Goal: Task Accomplishment & Management: Manage account settings

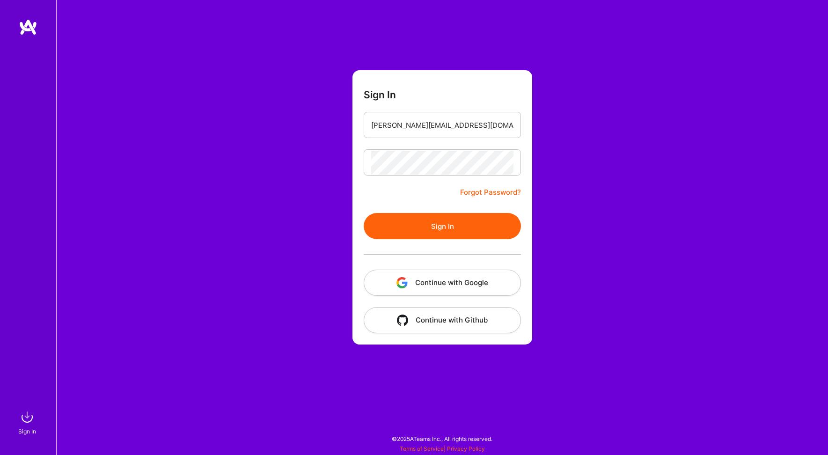
click at [451, 229] on button "Sign In" at bounding box center [442, 226] width 157 height 26
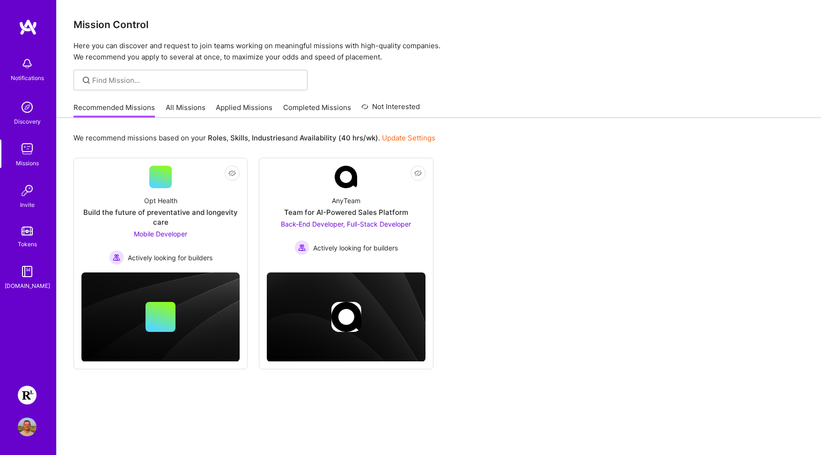
click at [30, 394] on img at bounding box center [27, 395] width 19 height 19
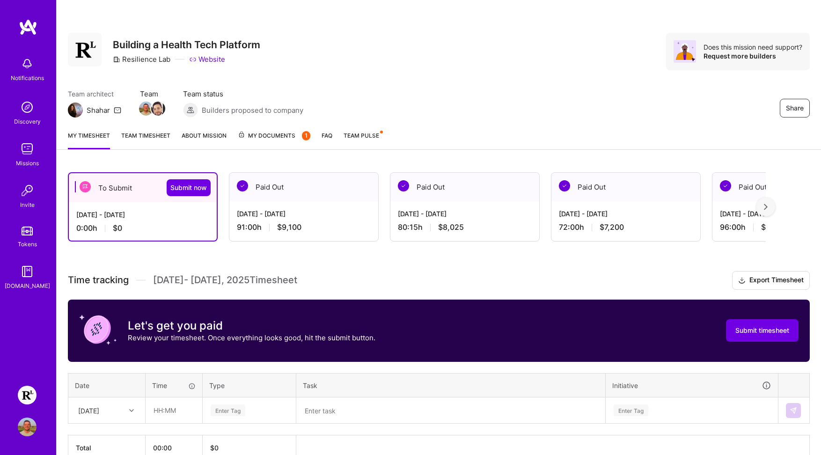
scroll to position [52, 0]
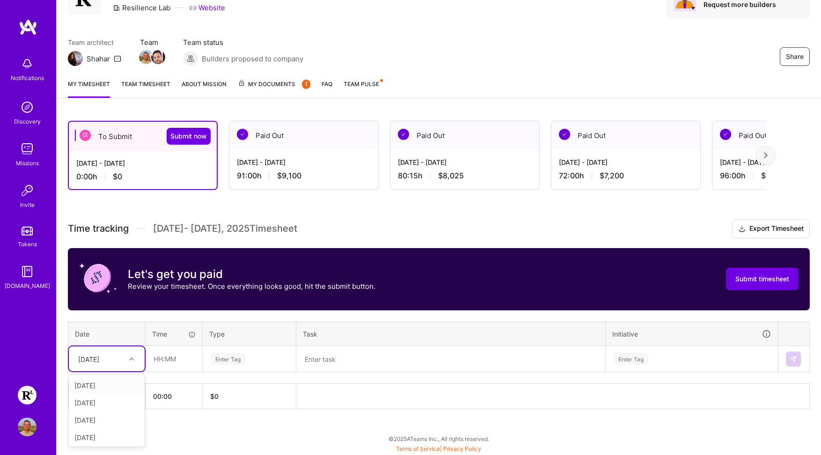
click at [126, 352] on div at bounding box center [133, 358] width 15 height 15
click at [111, 385] on div "[DATE]" at bounding box center [107, 385] width 76 height 17
click at [159, 362] on input "text" at bounding box center [174, 359] width 56 height 25
type input "09:00"
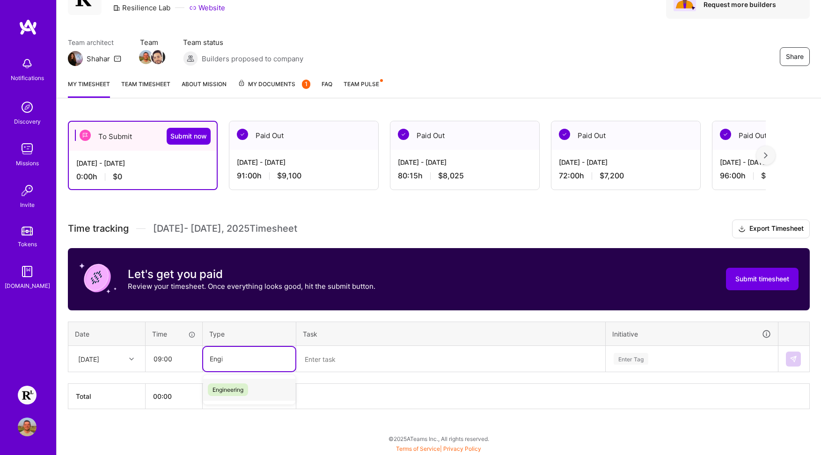
type input "Engin"
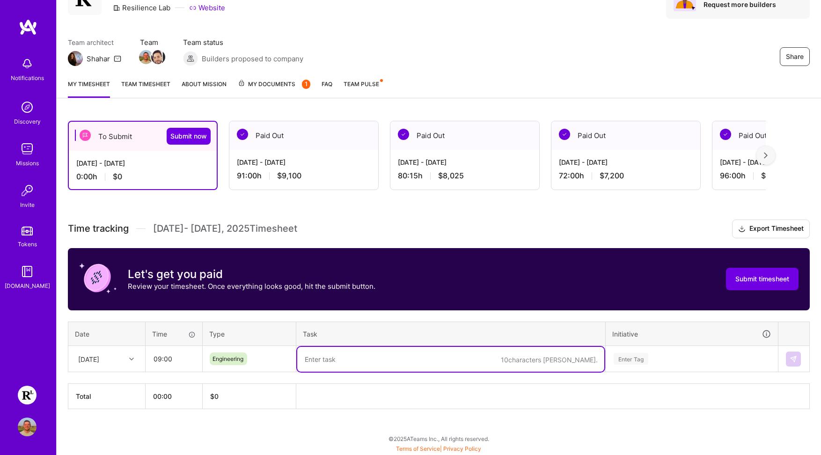
paste textarea "PR Review, ENG-5847: View meeting, ENG-5845: Info box for direct intake booking…"
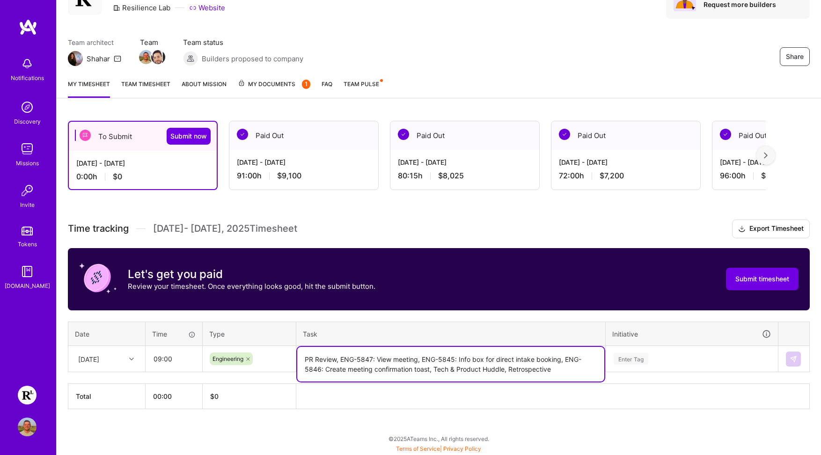
type textarea "PR Review, ENG-5847: View meeting, ENG-5845: Info box for direct intake booking…"
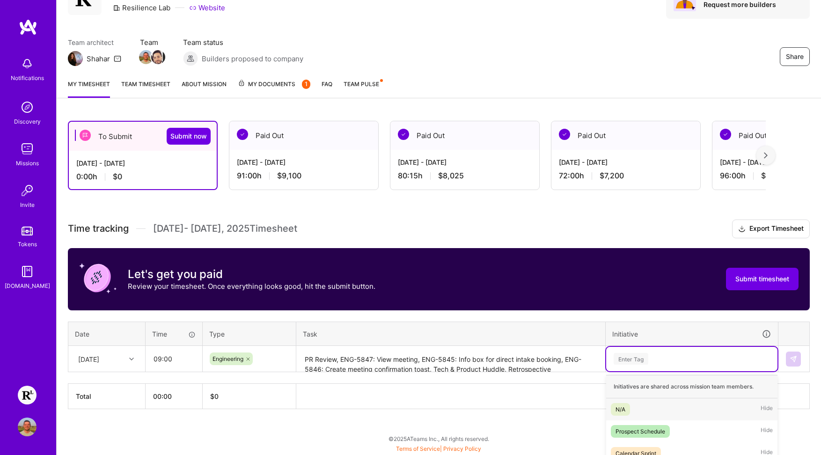
scroll to position [105, 0]
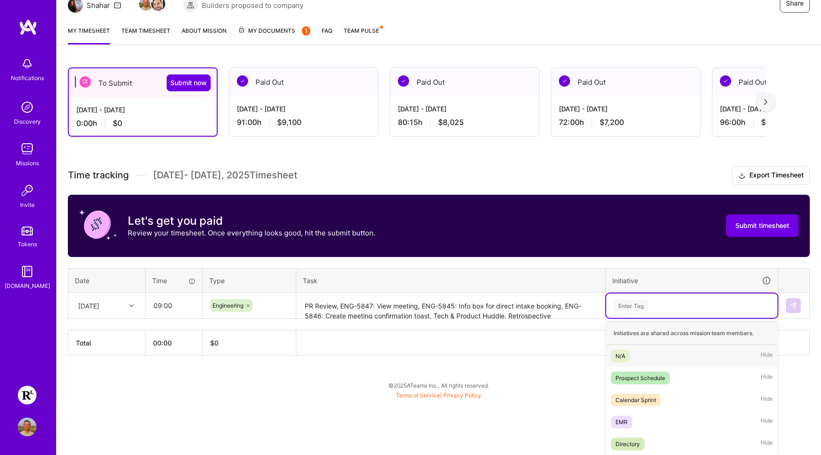
click at [672, 318] on div "option N/A focused, 1 of 5. 5 results available. Use Up and Down to choose opti…" at bounding box center [691, 306] width 171 height 24
click at [639, 421] on div "EMR Hide" at bounding box center [691, 422] width 171 height 22
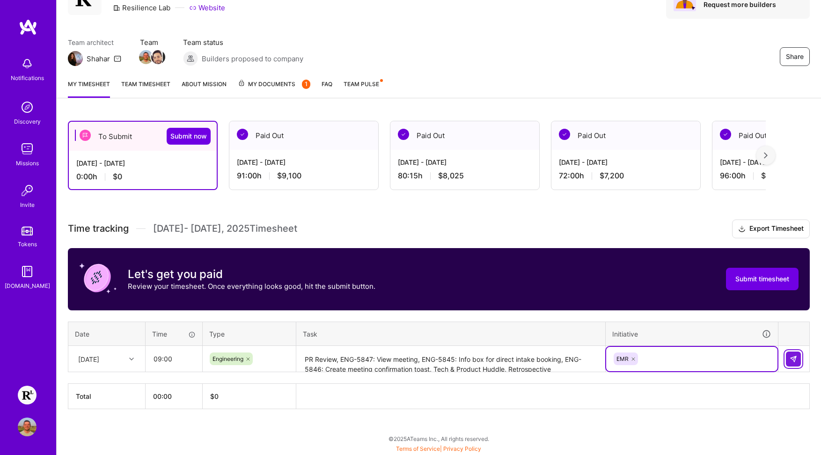
click at [796, 360] on img at bounding box center [793, 358] width 7 height 7
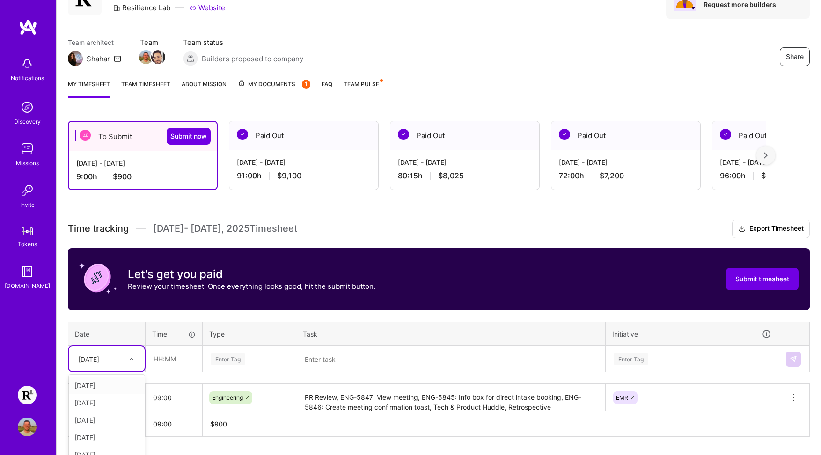
scroll to position [79, 0]
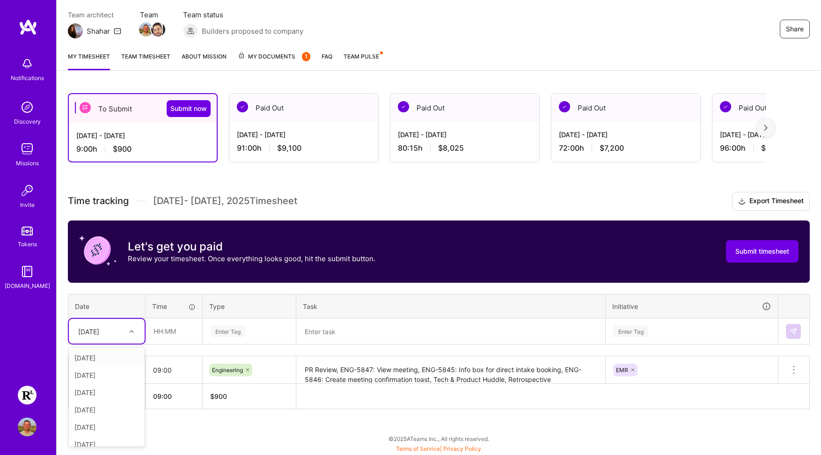
click at [120, 344] on div "option [DATE], selected. option [DATE] focused, 2 of 15. 14 results available. …" at bounding box center [107, 331] width 76 height 25
click at [105, 357] on div "[DATE]" at bounding box center [107, 357] width 76 height 17
click at [161, 337] on input "text" at bounding box center [174, 331] width 56 height 25
type input "09:00"
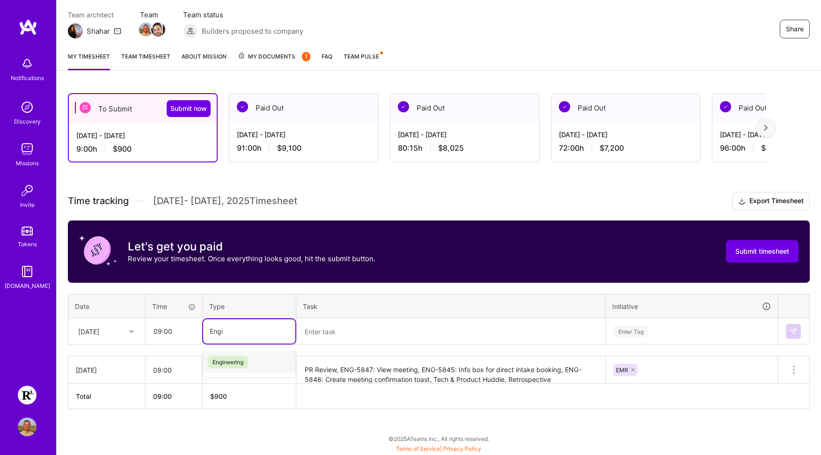
type input "Engin"
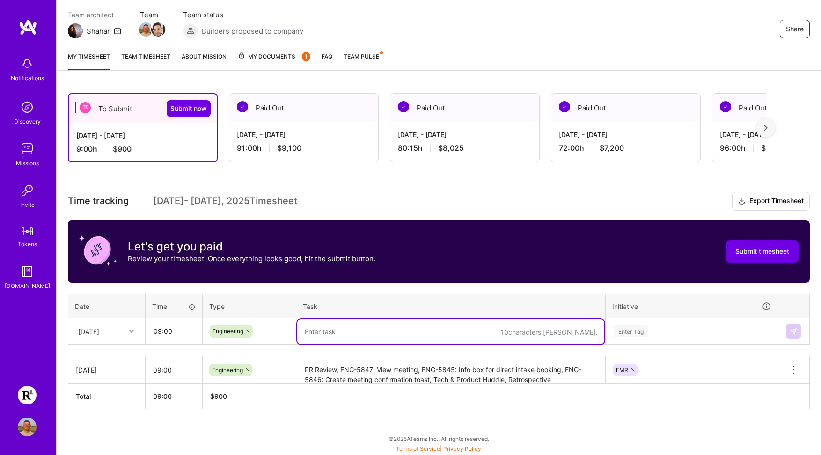
paste textarea "PR Review, ENG-5845, ENG-5846, ENG-5847"
type textarea "PR Review, ENG-5845, ENG-5846, ENG-5847, 1-on-1 w/ Yara"
click at [640, 330] on div "Enter Tag" at bounding box center [691, 331] width 171 height 24
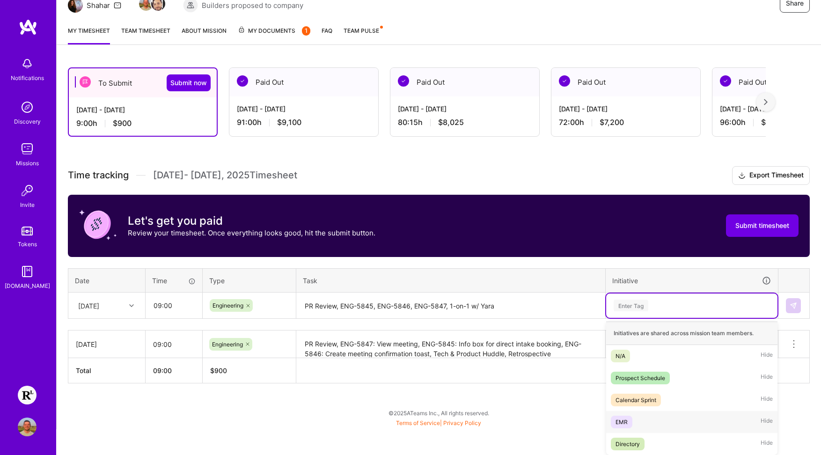
click at [637, 423] on div "EMR Hide" at bounding box center [691, 422] width 171 height 22
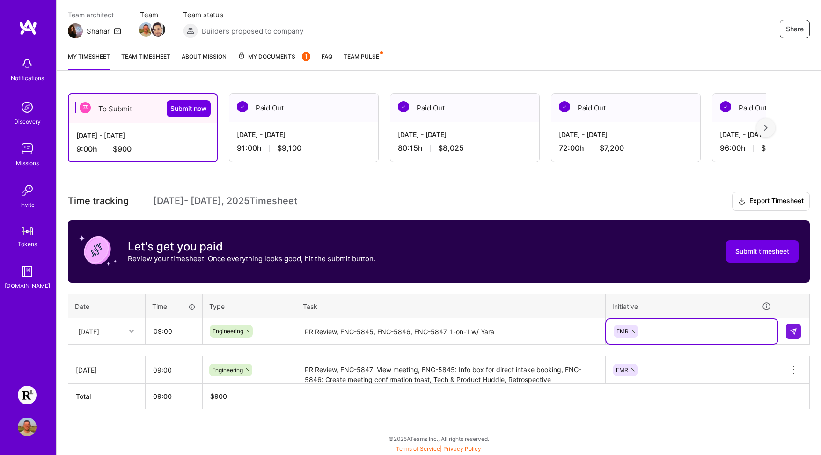
scroll to position [79, 0]
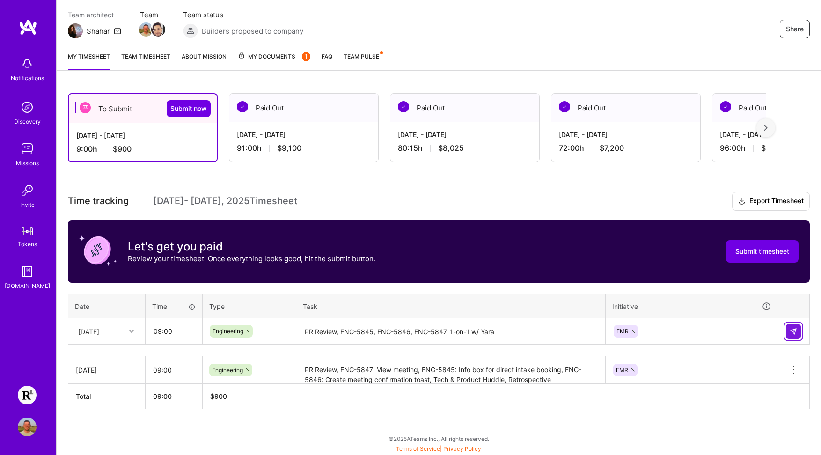
click at [792, 332] on img at bounding box center [793, 331] width 7 height 7
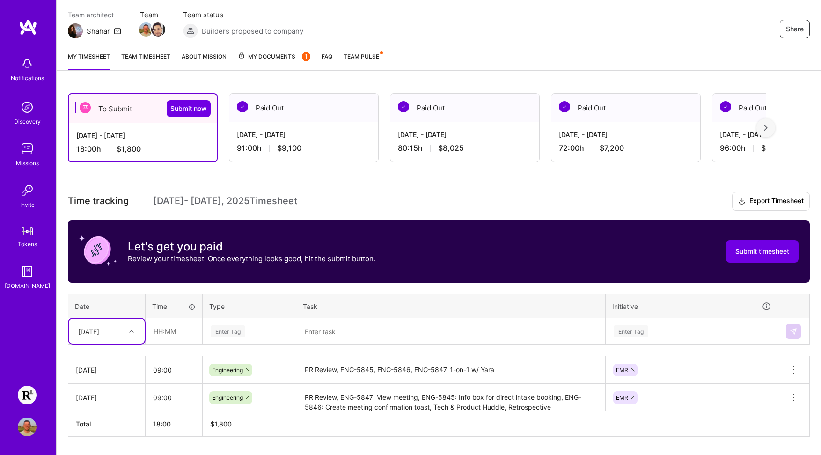
scroll to position [107, 0]
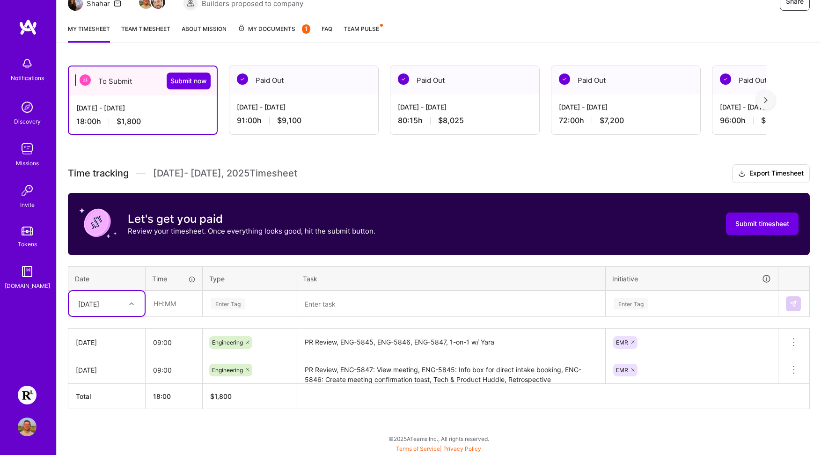
click at [133, 316] on div "option [DATE], selected. Select is focused ,type to refine list, press Down to …" at bounding box center [107, 303] width 76 height 25
click at [111, 348] on div "[DATE]" at bounding box center [107, 347] width 76 height 17
click at [162, 306] on input "text" at bounding box center [174, 303] width 56 height 25
type input "10:00"
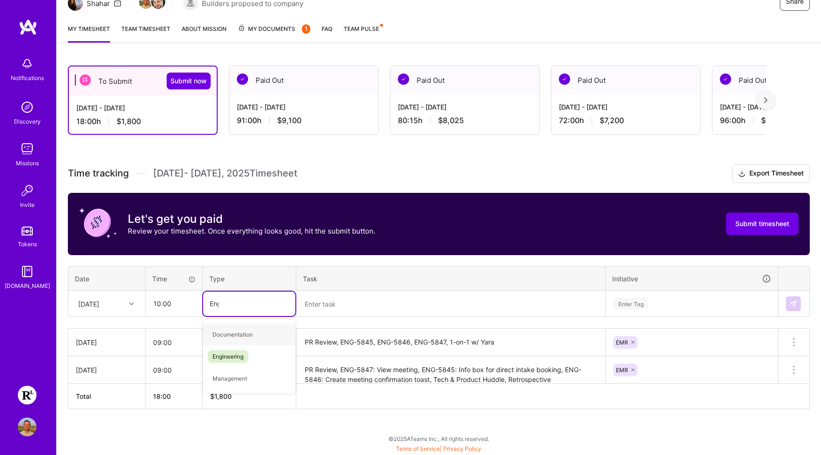
type input "Engin"
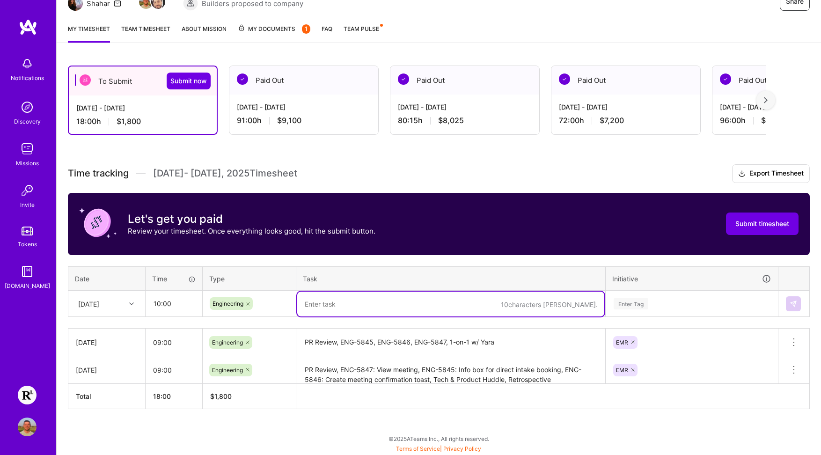
paste textarea "PR Review, PR Review, ENG-5845, ENG-5846, ENG-5847 (finalisation), integrate up…"
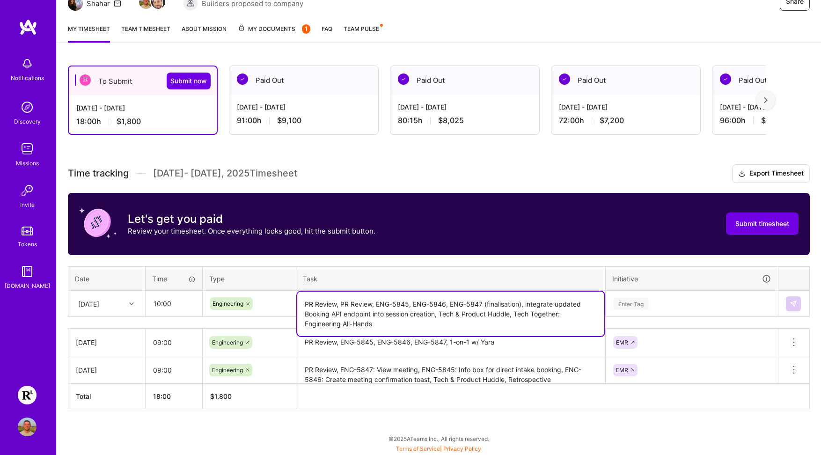
type textarea "PR Review, PR Review, ENG-5845, ENG-5846, ENG-5847 (finalisation), integrate up…"
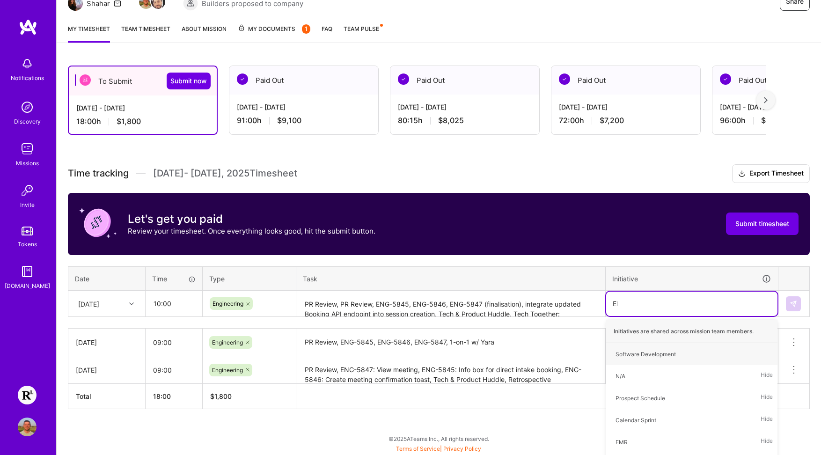
type input "EMR"
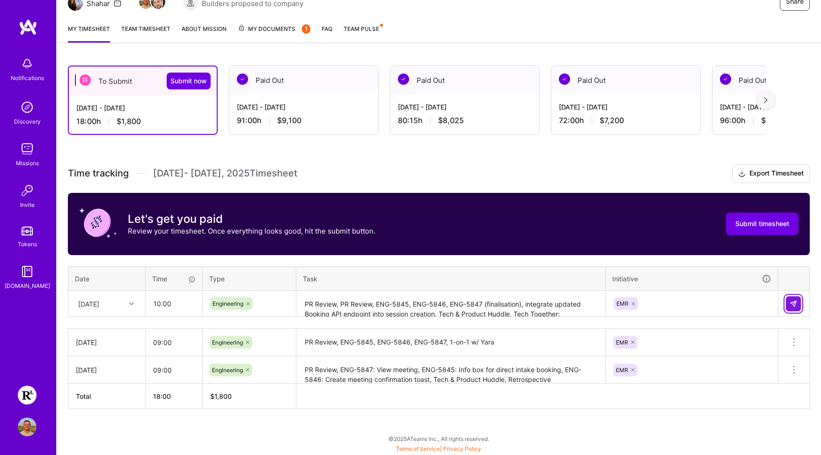
click at [790, 300] on img at bounding box center [793, 303] width 7 height 7
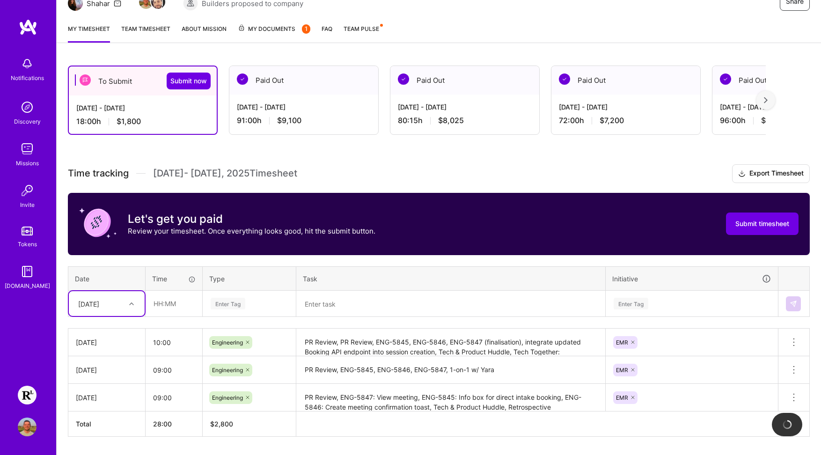
scroll to position [116, 0]
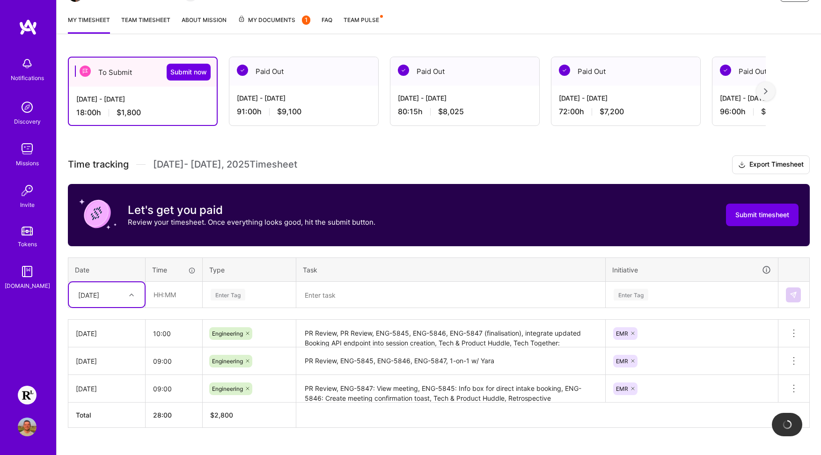
click at [129, 307] on div "[DATE]" at bounding box center [107, 294] width 76 height 25
click at [108, 356] on div "[DATE]" at bounding box center [107, 355] width 76 height 17
click at [163, 297] on input "text" at bounding box center [174, 294] width 56 height 25
type input "03:00"
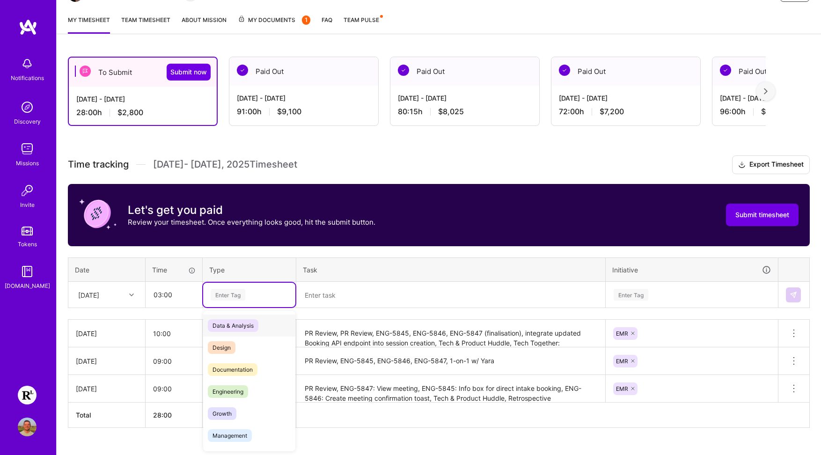
click at [222, 294] on div "Enter Tag" at bounding box center [228, 295] width 35 height 15
click at [234, 386] on span "Engineering" at bounding box center [228, 391] width 40 height 13
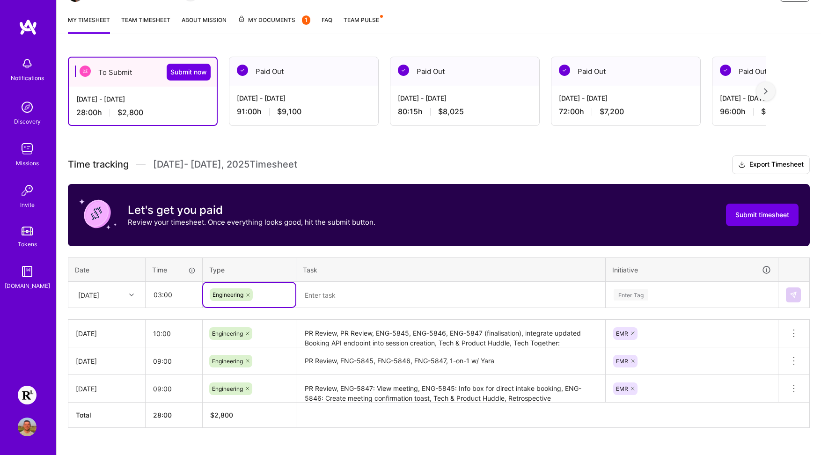
click at [327, 291] on textarea at bounding box center [450, 295] width 307 height 25
paste textarea "PR Review, ENG-Frontend documentation review"
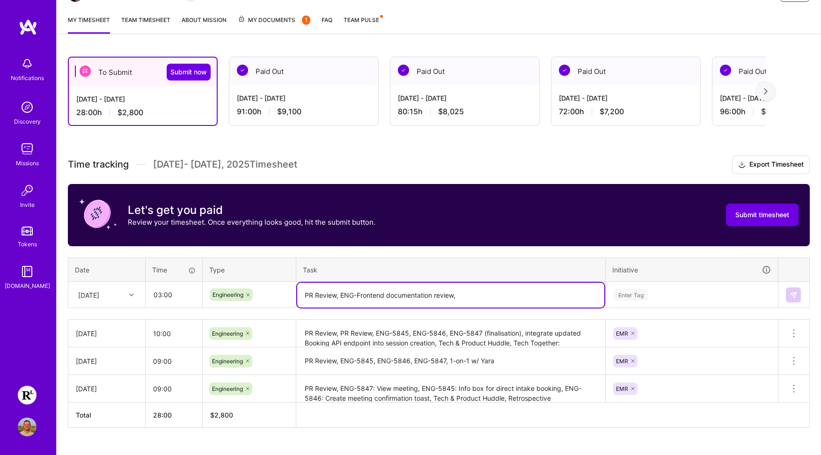
paste textarea "FE knowledge transfer (product flows)"
type textarea "PR Review, ENG-Frontend documentation review, FE knowledge transfer (product fl…"
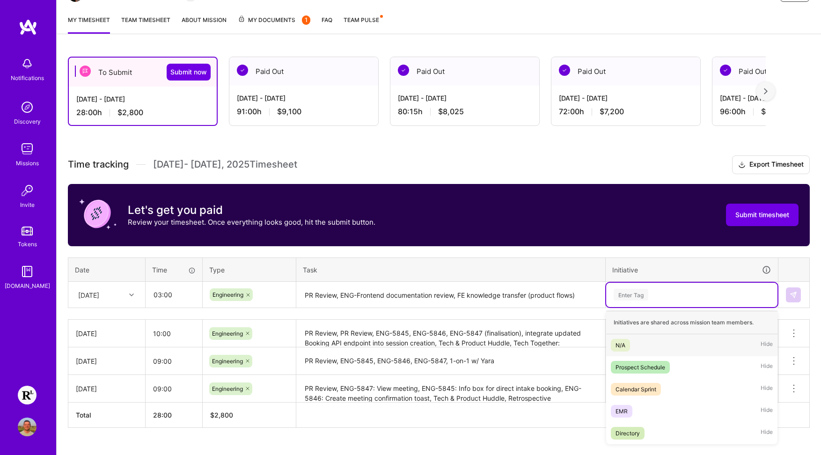
click at [650, 293] on div "Enter Tag" at bounding box center [692, 295] width 158 height 12
click at [633, 404] on div "EMR Hide" at bounding box center [691, 411] width 171 height 22
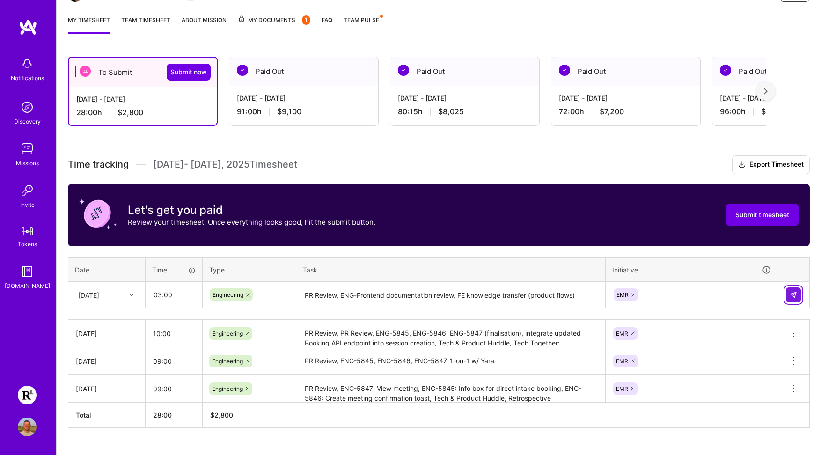
click at [793, 296] on img at bounding box center [793, 294] width 7 height 7
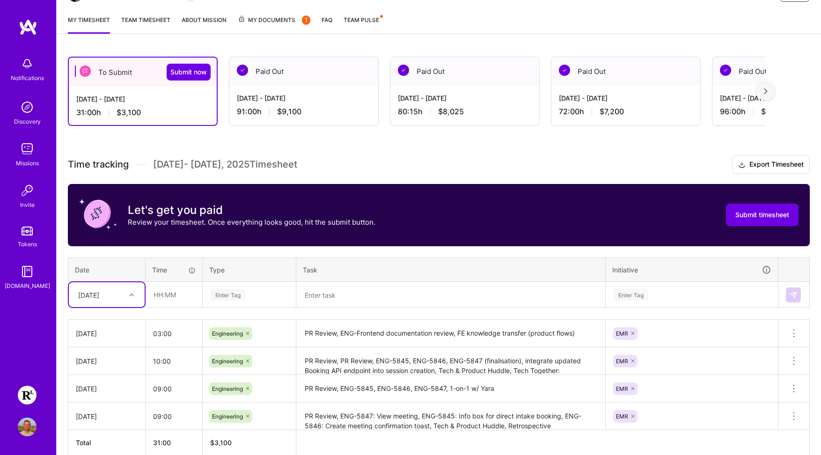
click at [130, 296] on icon at bounding box center [131, 295] width 5 height 5
click at [110, 380] on div "[DATE]" at bounding box center [107, 379] width 76 height 17
click at [171, 297] on input "text" at bounding box center [174, 294] width 56 height 25
type input "8"
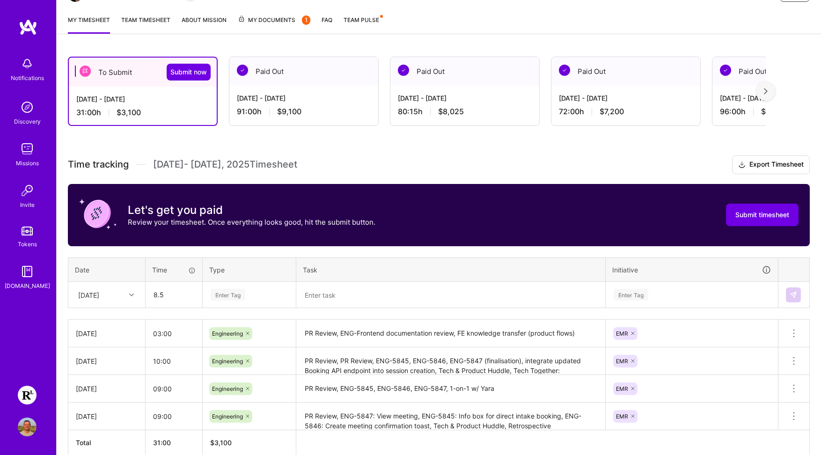
type input "08:30"
type input "Engin"
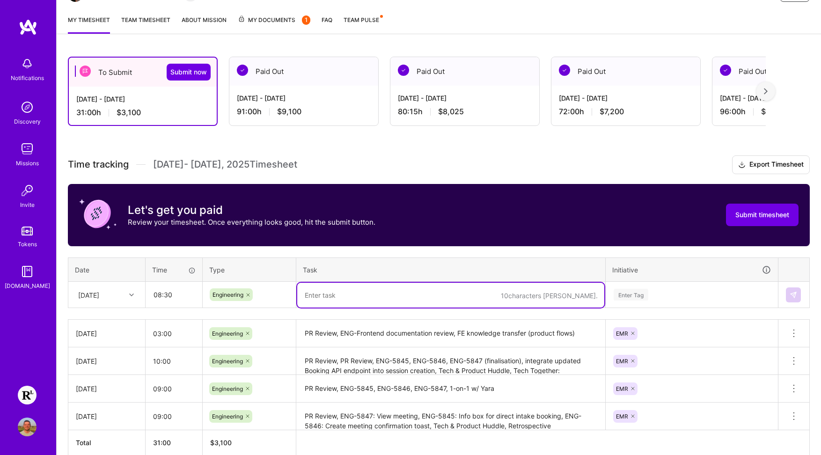
paste textarea "Core web repo setup, ran into access issues - abandoned."
paste textarea "Fix: Autocomplete styling for large variant. Made adjustments to example-gql-ne…"
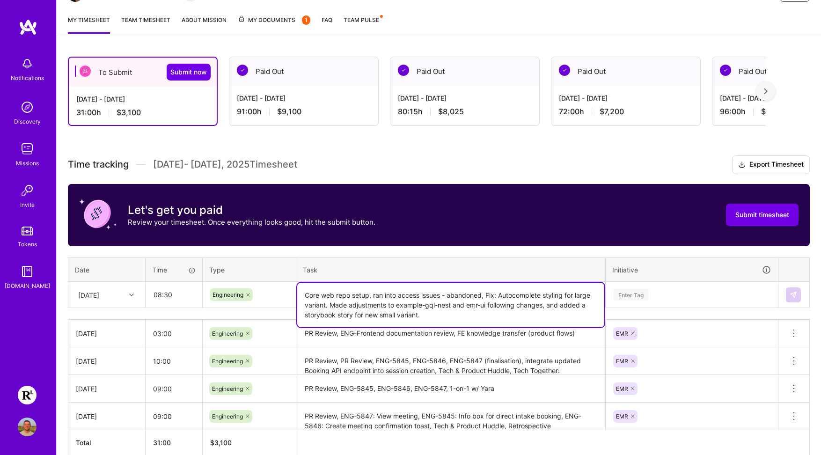
click at [474, 314] on textarea "Core web repo setup, ran into access issues - abandoned, Fix: Autocomplete styl…" at bounding box center [450, 305] width 307 height 44
click at [461, 317] on textarea "Core web repo setup, ran into access issues - abandoned, Fix: Autocomplete styl…" at bounding box center [450, 305] width 307 height 44
paste textarea "ENG-5843: Update duration options for create appointment + testing"
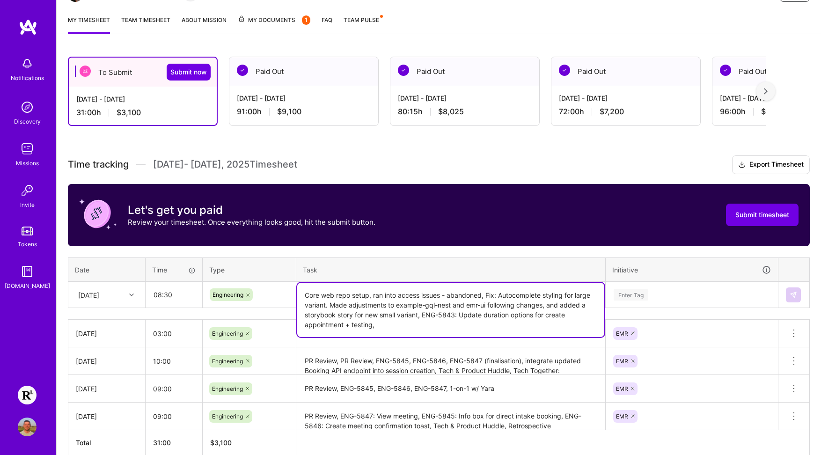
paste textarea "ENG-5844: Make time selection inline instead of additional modal."
paste textarea "Knowledge Transfer session w/ [PERSON_NAME]"
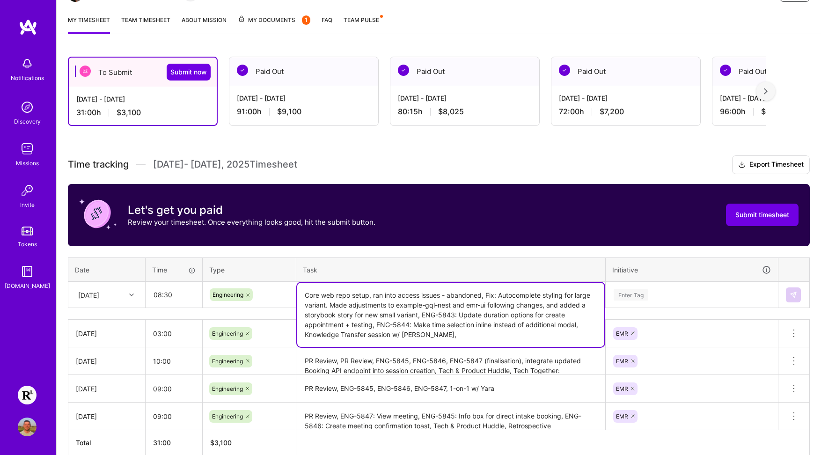
paste textarea "Tech & Product Huddle"
type textarea "Core web repo setup, ran into access issues - abandoned, Fix: Autocomplete styl…"
click at [658, 292] on div "Enter Tag" at bounding box center [692, 295] width 158 height 12
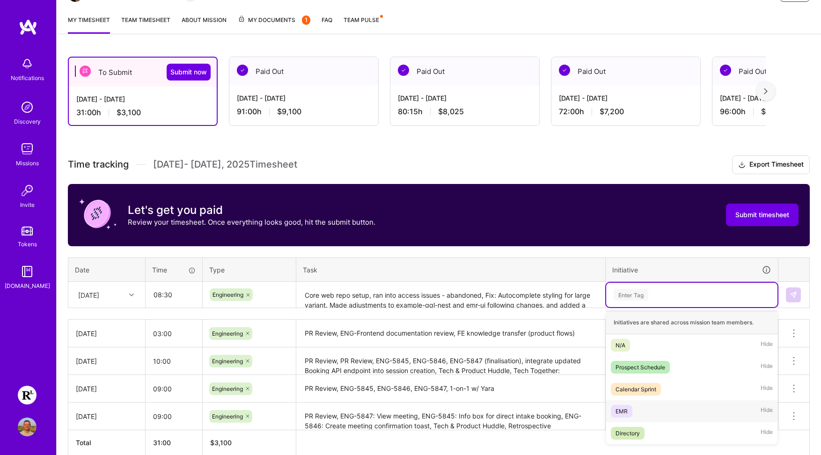
click at [632, 408] on span "EMR" at bounding box center [622, 411] width 22 height 13
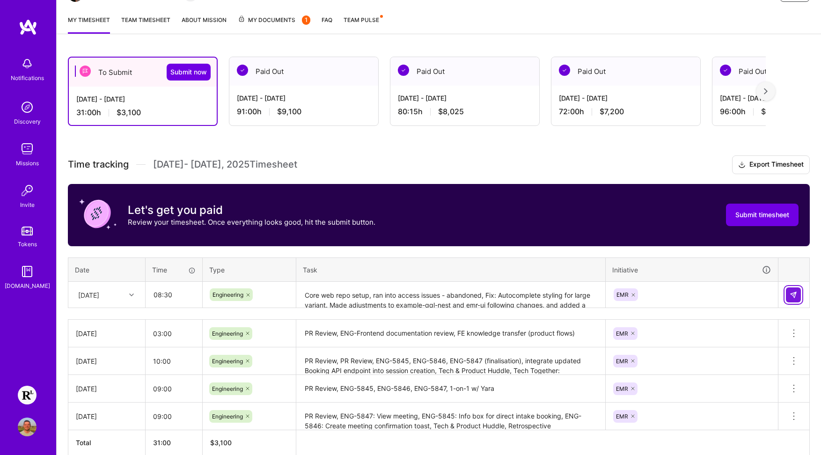
click at [791, 294] on img at bounding box center [793, 294] width 7 height 7
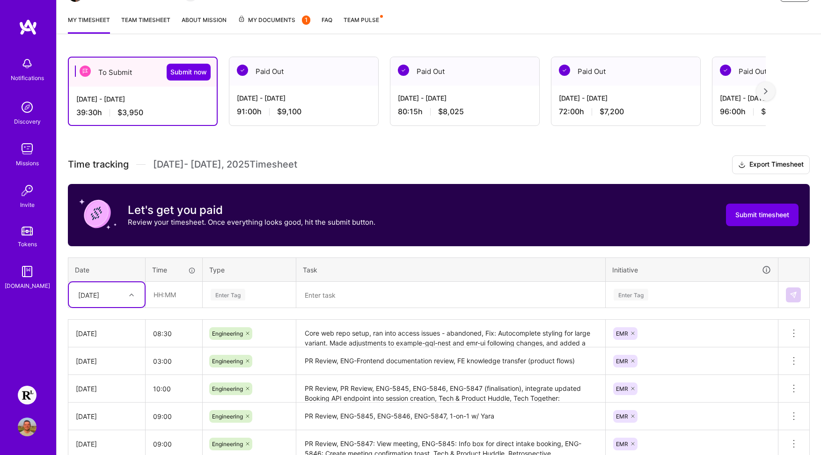
click at [99, 293] on div "[DATE]" at bounding box center [88, 295] width 21 height 10
click at [105, 418] on div "[DATE]" at bounding box center [107, 419] width 76 height 17
click at [170, 291] on input "text" at bounding box center [174, 294] width 56 height 25
type input "07:15"
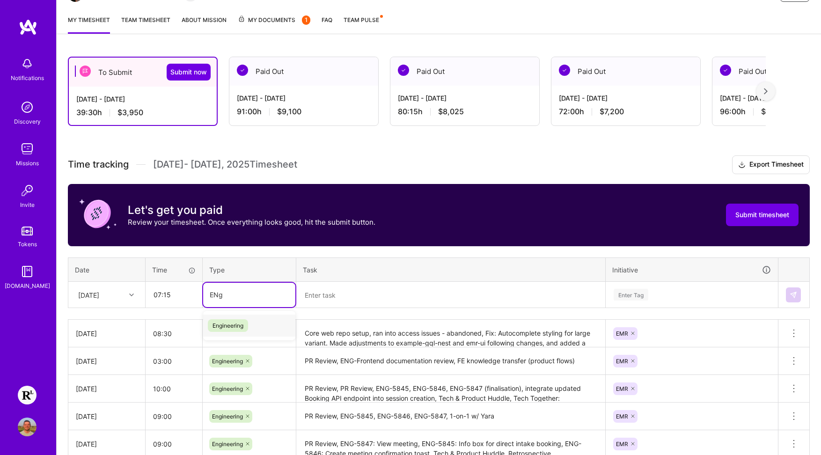
type input "ENgin"
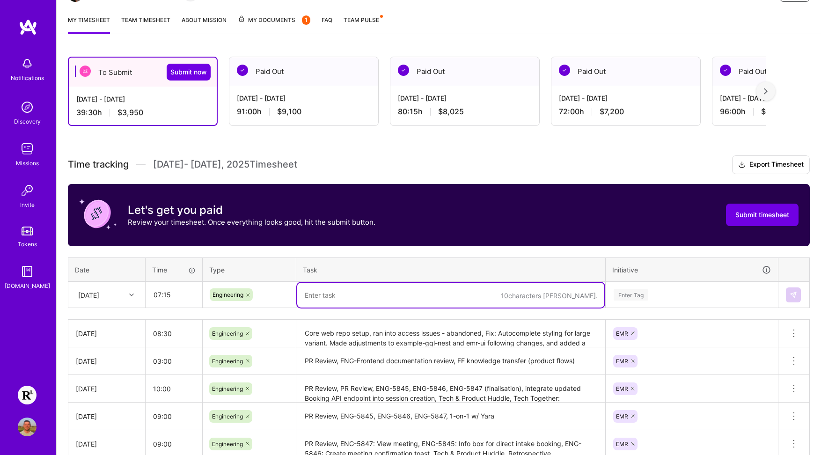
paste textarea "PR Review"
paste textarea "QA assistance: DEV environment debugging"
paste textarea "1-on-1-on-1 w/ [PERSON_NAME] & [PERSON_NAME]"
paste textarea "Tech & Product Huddle"
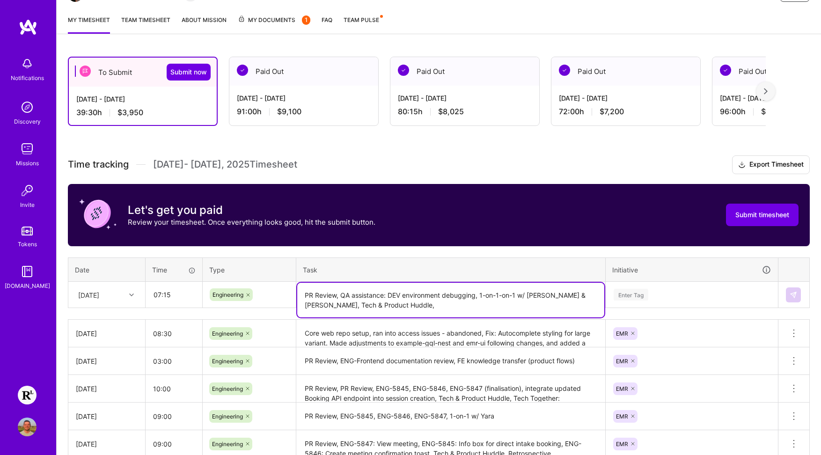
paste textarea "Knowledge Transfer session w/ [PERSON_NAME]"
type textarea "PR Review, QA assistance: DEV environment debugging, 1-on-1-on-1 w/ [PERSON_NAM…"
click at [651, 296] on div "Enter Tag" at bounding box center [692, 295] width 158 height 12
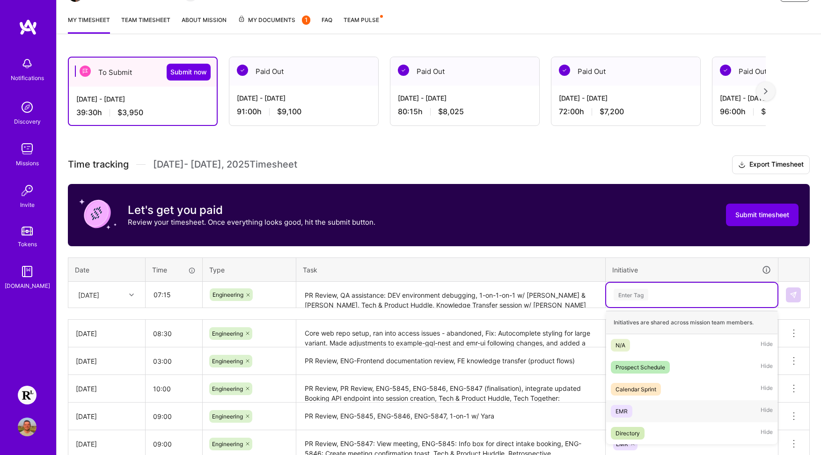
click at [637, 406] on div "EMR Hide" at bounding box center [691, 411] width 171 height 22
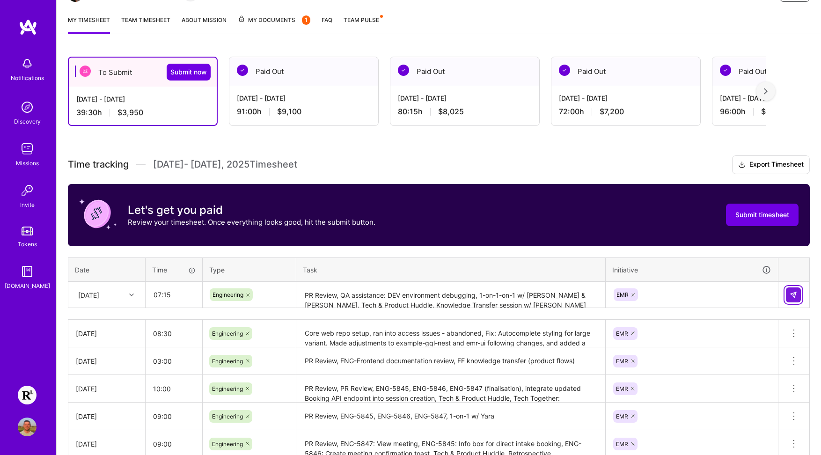
click at [794, 295] on img at bounding box center [793, 294] width 7 height 7
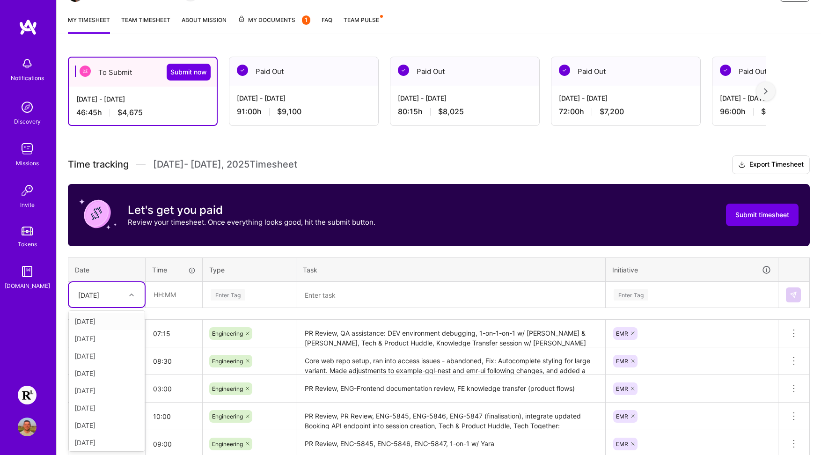
click at [122, 297] on div "[DATE]" at bounding box center [100, 294] width 52 height 15
click at [108, 435] on div "[DATE]" at bounding box center [107, 436] width 76 height 17
click at [223, 295] on div "Enter Tag" at bounding box center [228, 295] width 35 height 15
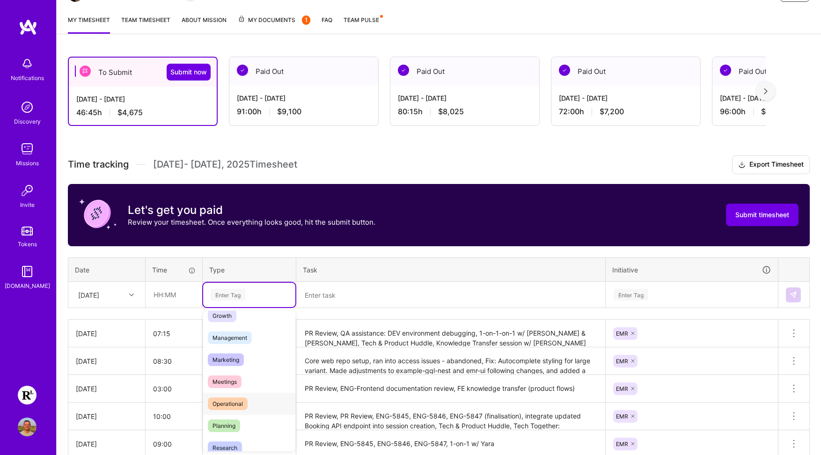
scroll to position [267, 0]
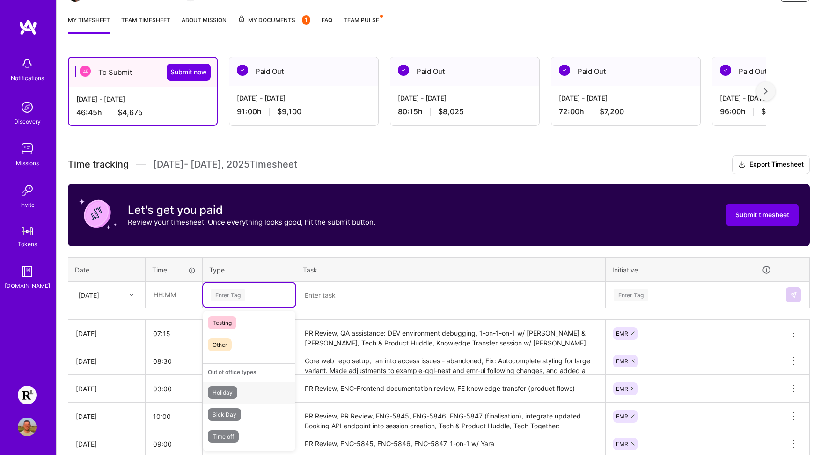
click at [246, 394] on div "Holiday" at bounding box center [249, 393] width 92 height 22
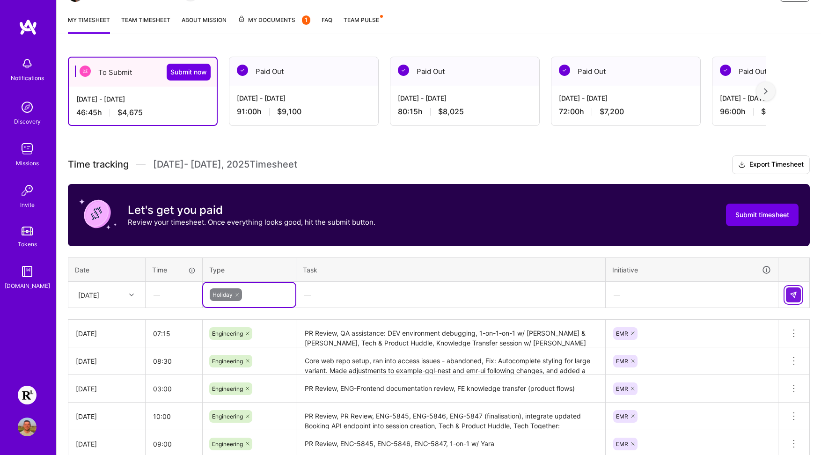
click at [792, 298] on img at bounding box center [793, 294] width 7 height 7
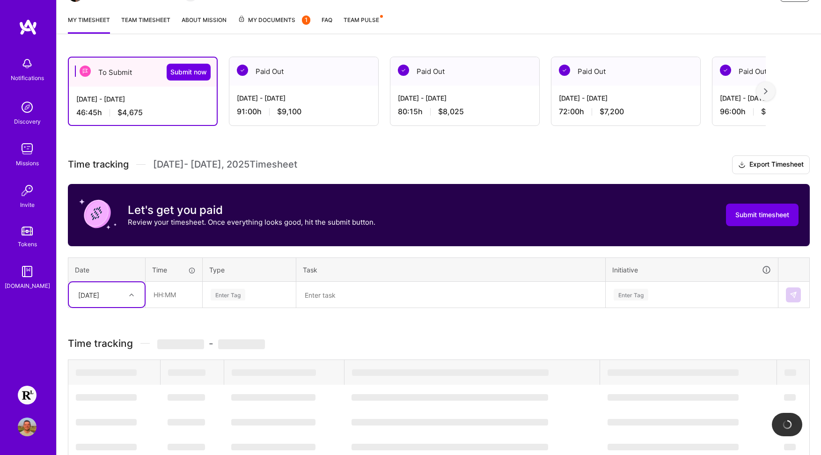
click at [123, 292] on div "[DATE]" at bounding box center [100, 294] width 52 height 15
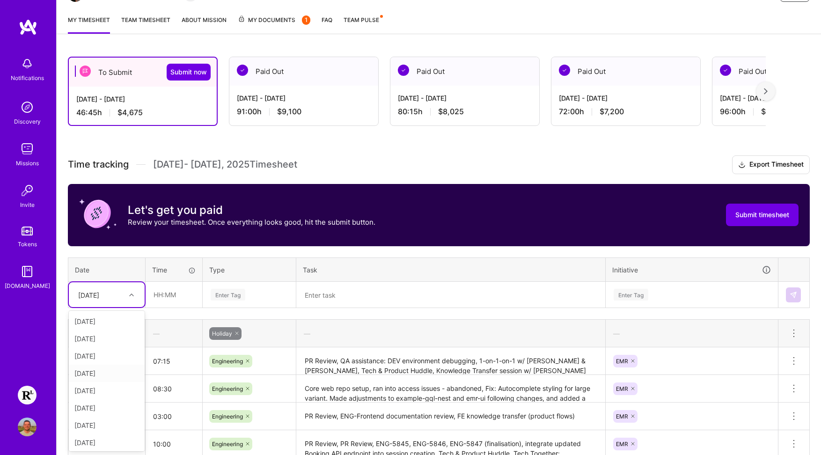
scroll to position [33, 0]
click at [110, 429] on div "[DATE]" at bounding box center [107, 427] width 76 height 17
click at [173, 293] on input "text" at bounding box center [174, 294] width 56 height 25
type input "08:30"
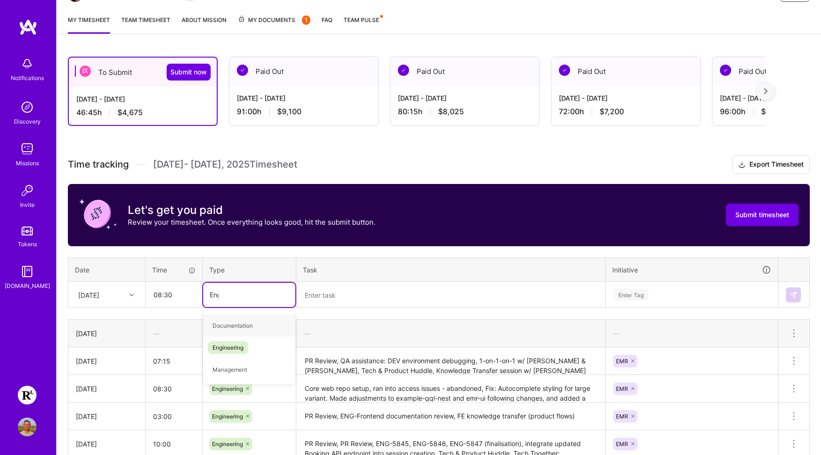
type input "Engin"
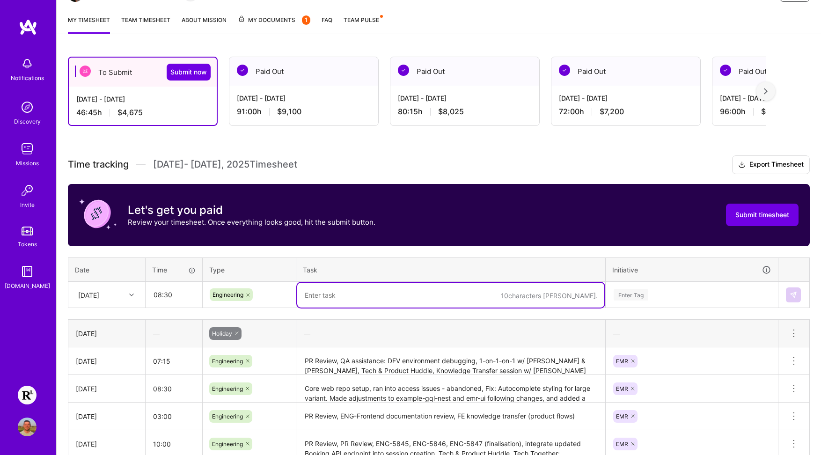
paste textarea "PR Review, Dev EMR debugging and resolution"
paste textarea "ENG-5844: Inline time selection"
paste textarea "Tech & Product Huddle"
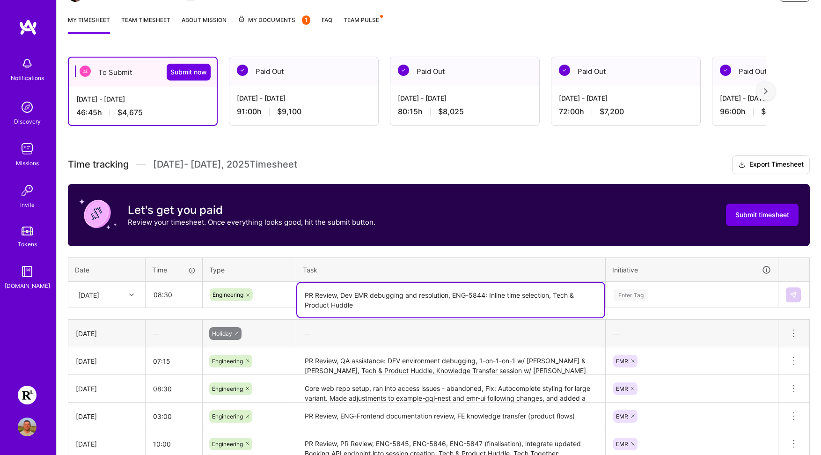
type textarea "PR Review, Dev EMR debugging and resolution, ENG-5844: Inline time selection, T…"
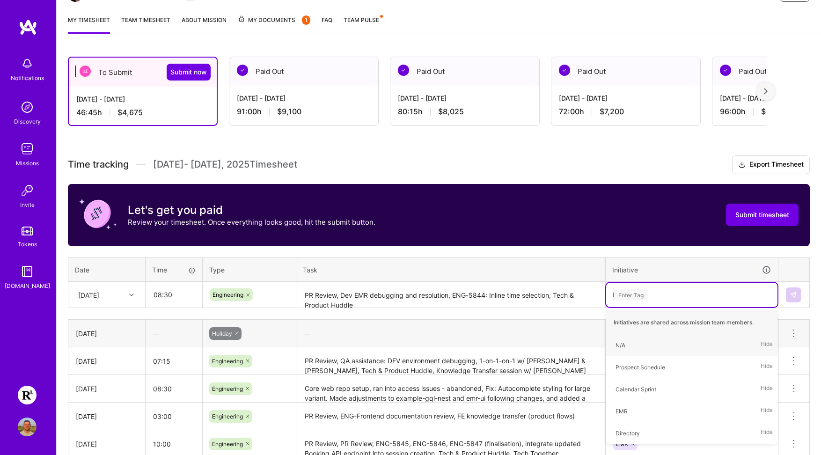
type input "EM"
click at [791, 295] on img at bounding box center [793, 294] width 7 height 7
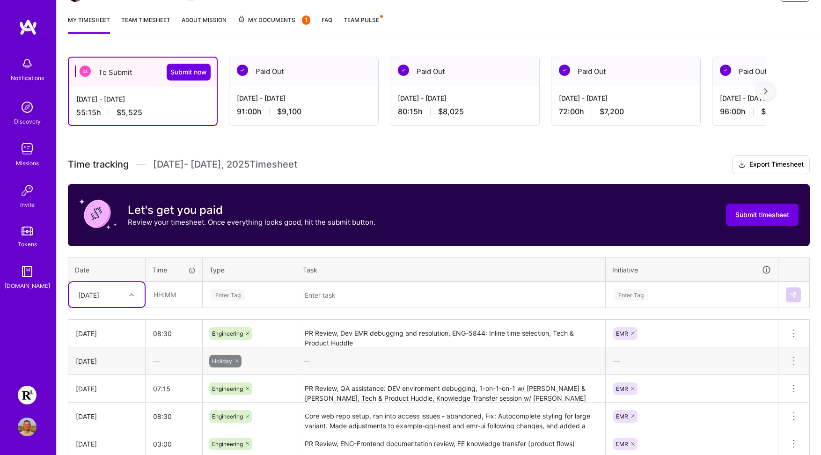
click at [128, 301] on div at bounding box center [133, 295] width 15 height 12
click at [106, 374] on div "[DATE]" at bounding box center [107, 371] width 76 height 17
click at [162, 295] on input "text" at bounding box center [174, 294] width 56 height 25
type input "08:15"
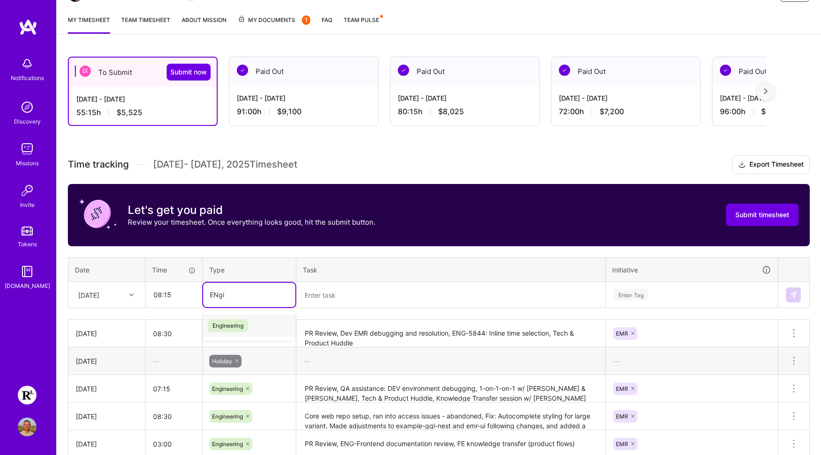
type input "ENgin"
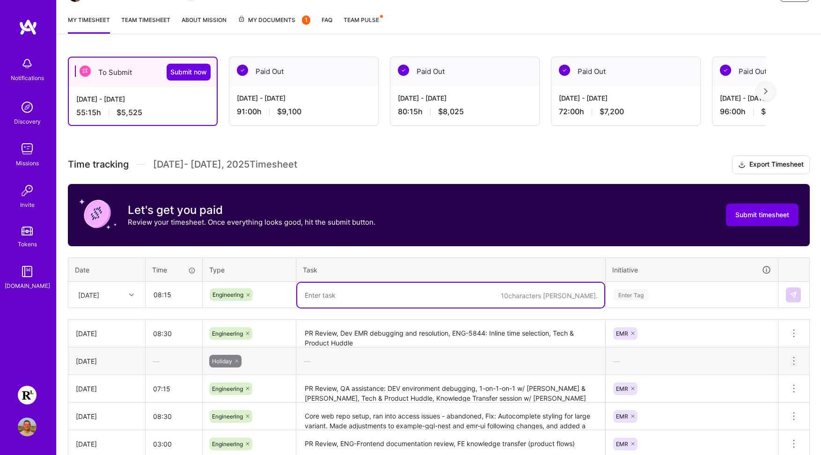
paste textarea "Cerebral onboarding and training"
paste textarea "PR Review"
paste textarea "EMR UI task closeout"
type textarea "Cerebral onboarding and training, PR Review, EMR UI task closeout"
click at [653, 287] on div "Enter Tag" at bounding box center [691, 295] width 171 height 24
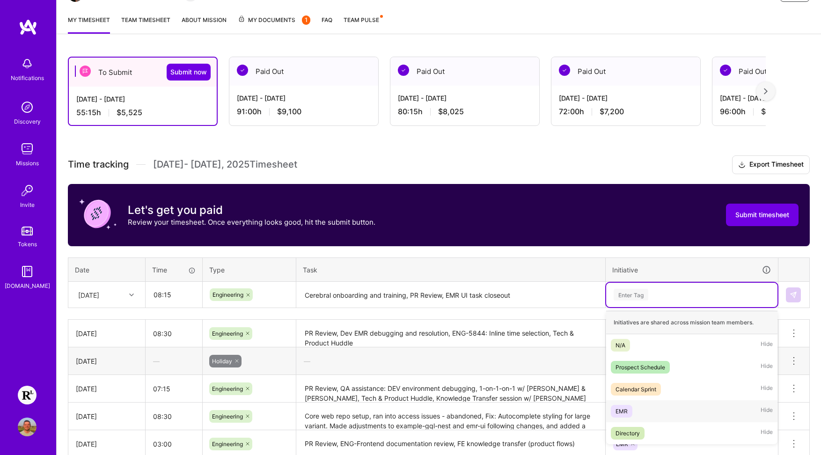
click at [641, 403] on div "EMR Hide" at bounding box center [691, 411] width 171 height 22
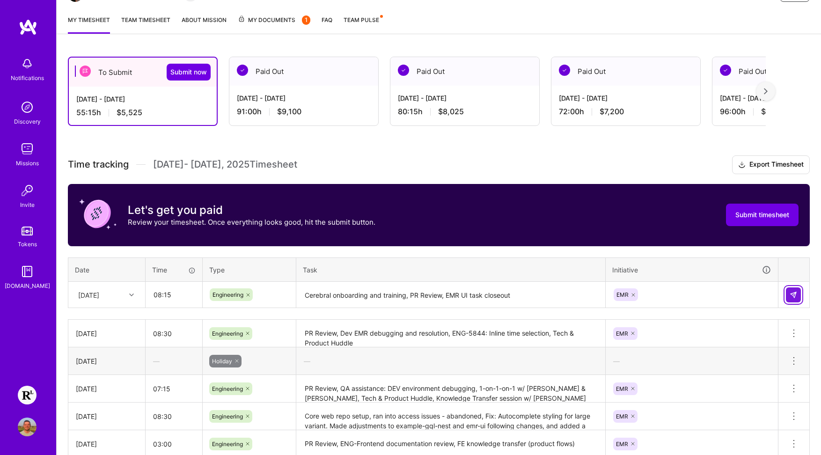
click at [795, 293] on img at bounding box center [793, 294] width 7 height 7
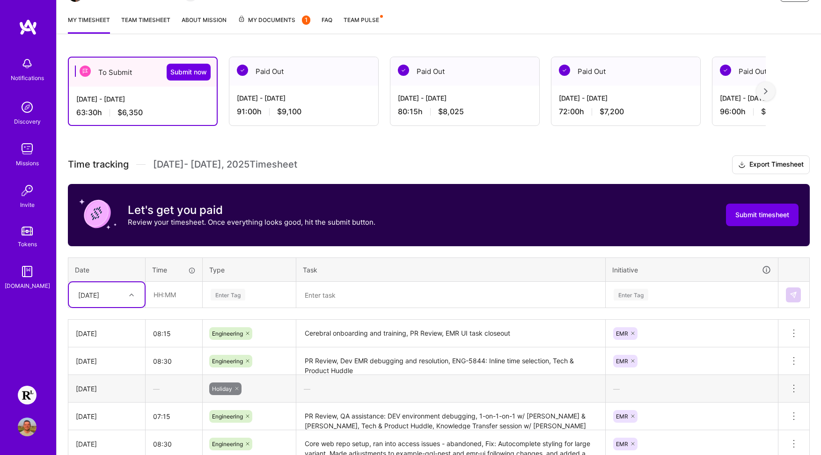
click at [118, 303] on div "[DATE]" at bounding box center [100, 294] width 52 height 15
click at [110, 423] on div "[DATE]" at bounding box center [107, 423] width 76 height 17
click at [166, 297] on input "text" at bounding box center [174, 294] width 56 height 25
type input "09:00"
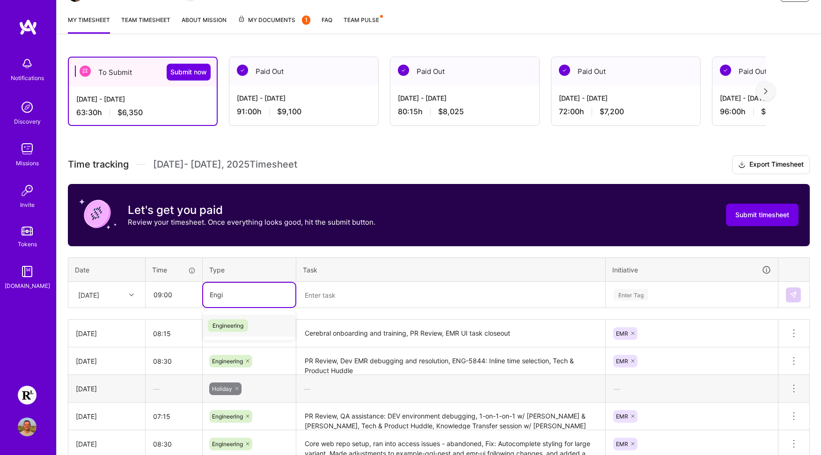
type input "Engin"
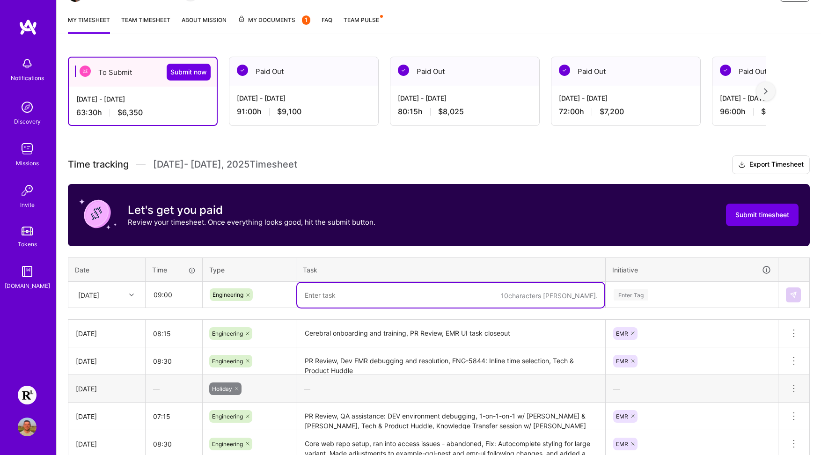
paste textarea "PR Review, EMR UI Calendar Fixes, Cerebral Onboarding"
paste textarea "Tech Team Kick Off"
type textarea "PR Review, EMR UI Calendar Fixes, Cerebral Onboarding, Tech Team Kick Off"
click at [671, 295] on div "Enter Tag" at bounding box center [692, 295] width 158 height 12
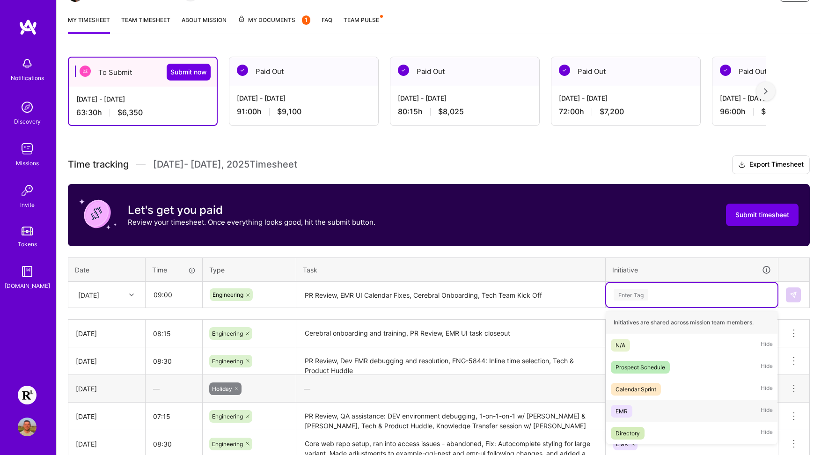
click at [632, 411] on span "EMR" at bounding box center [622, 411] width 22 height 13
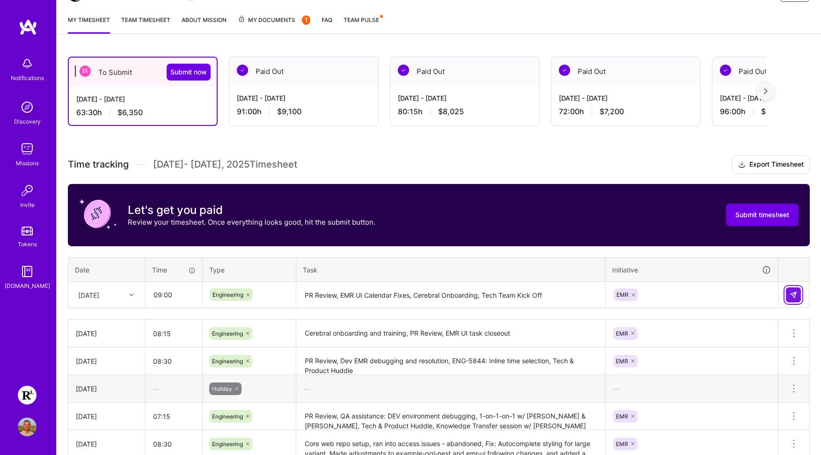
click at [791, 298] on img at bounding box center [793, 294] width 7 height 7
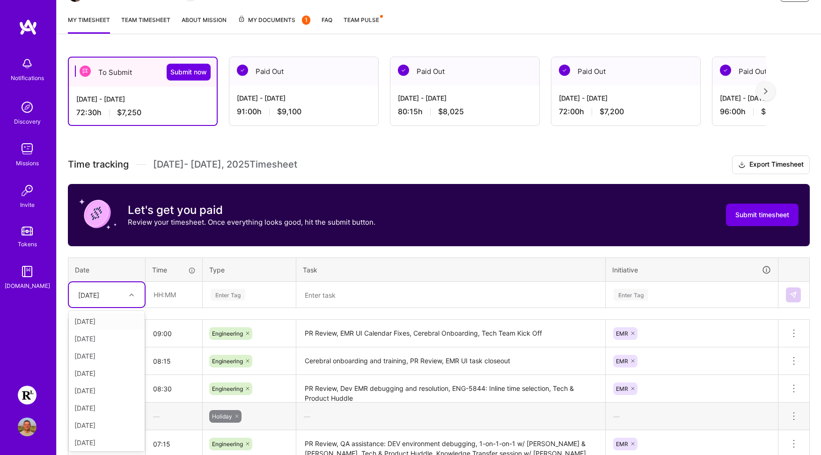
click at [135, 294] on div at bounding box center [133, 295] width 15 height 12
click at [99, 441] on div "[DATE]" at bounding box center [107, 440] width 76 height 17
click at [177, 292] on input "text" at bounding box center [174, 294] width 56 height 25
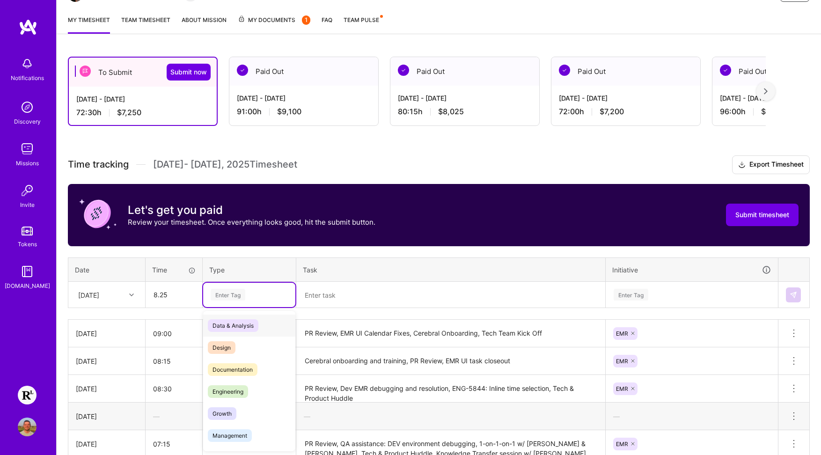
type input "08:15"
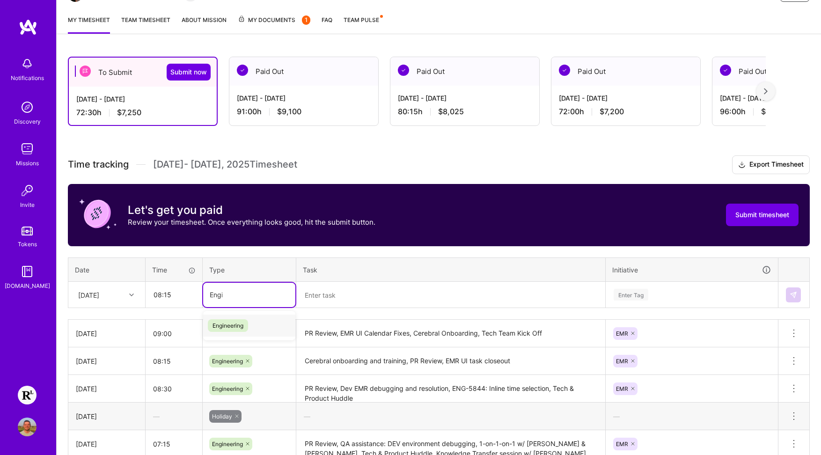
type input "Engin"
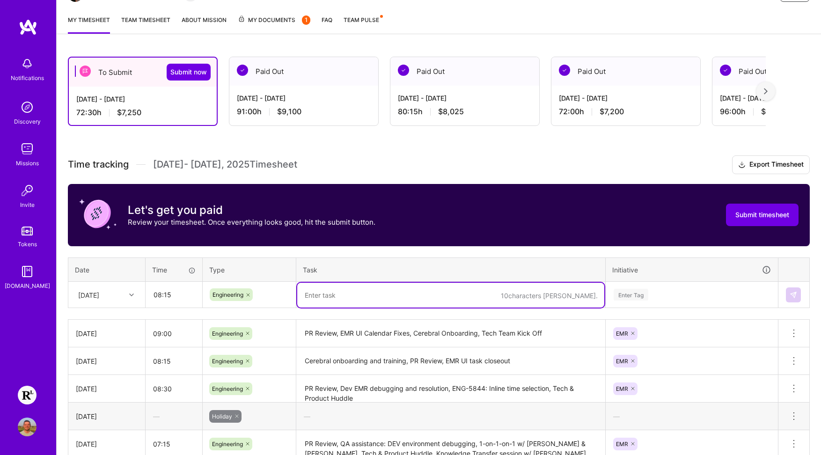
paste textarea "RES-4959: Update care team references"
paste textarea "GRO-4120: Suppress member ID in RL booking flow"
paste textarea "Requested access to docker files so that I can pull server docker file."
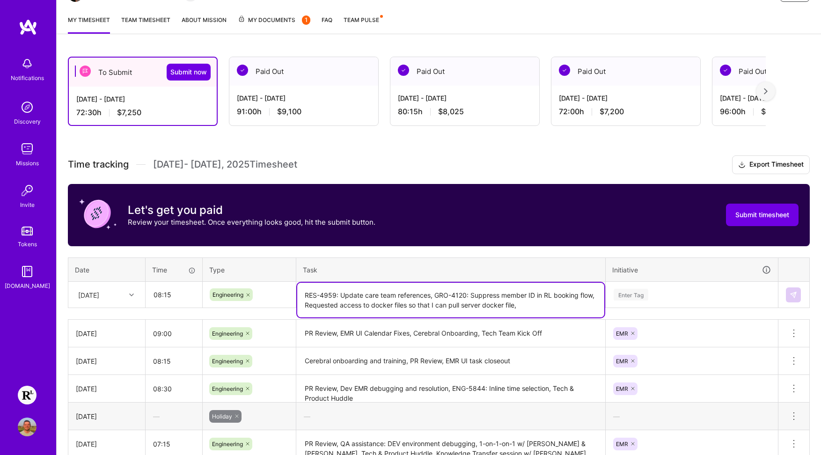
paste textarea "GRO-4121: Update service details to reflect $175 price (investigation whilst la…"
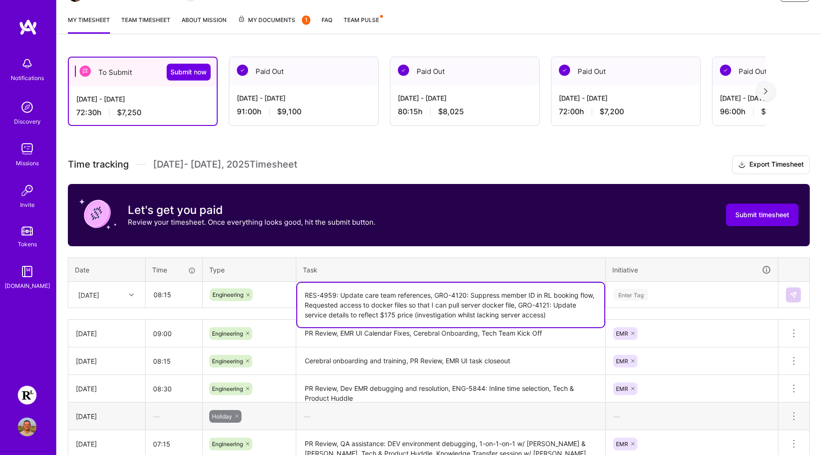
type textarea "RES-4959: Update care team references, GRO-4120: Suppress member ID in RL booki…"
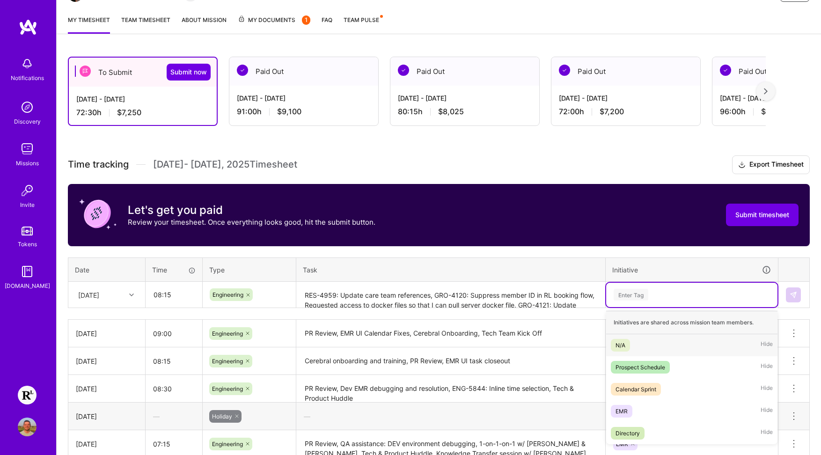
click at [637, 299] on div "Enter Tag" at bounding box center [631, 295] width 35 height 15
type input "Growth"
click at [662, 352] on span "Growth" at bounding box center [655, 350] width 29 height 13
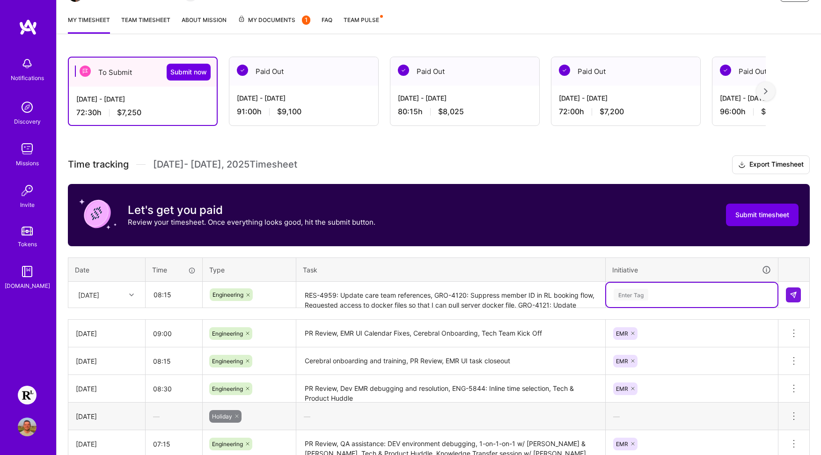
click at [674, 292] on div "Enter Tag" at bounding box center [692, 295] width 158 height 12
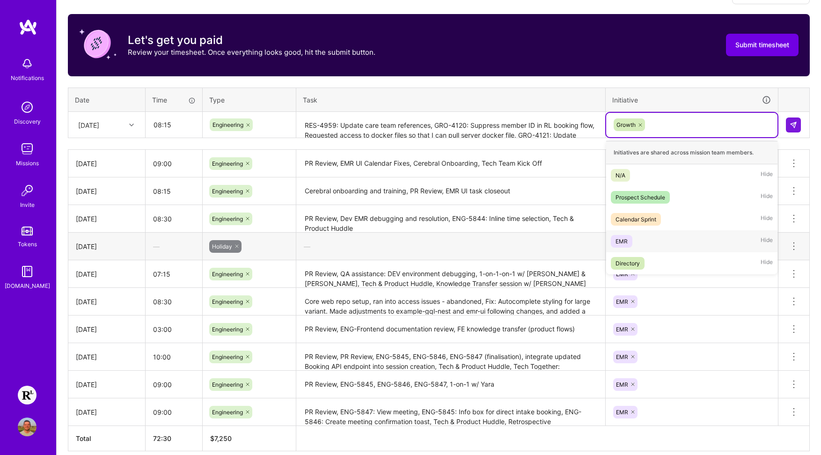
scroll to position [231, 0]
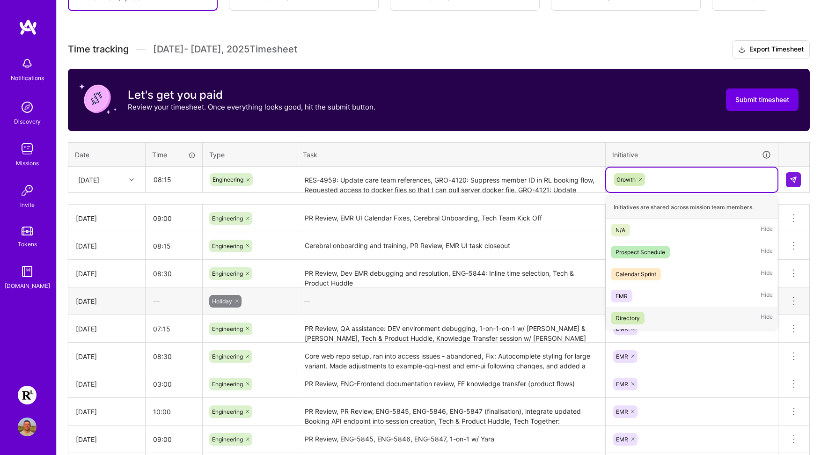
click at [637, 313] on div "Directory" at bounding box center [628, 318] width 24 height 10
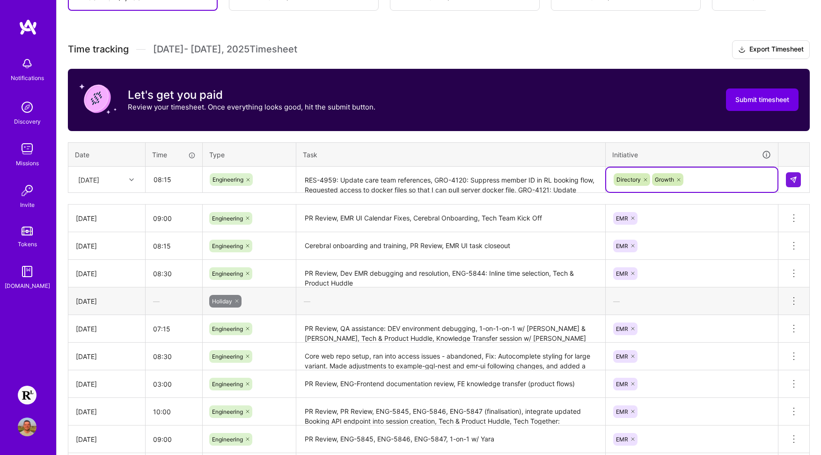
scroll to position [188, 0]
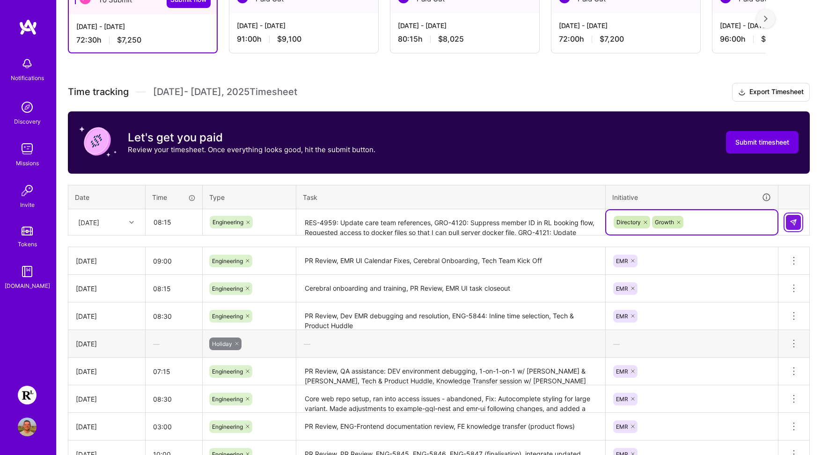
click at [794, 222] on img at bounding box center [793, 222] width 7 height 7
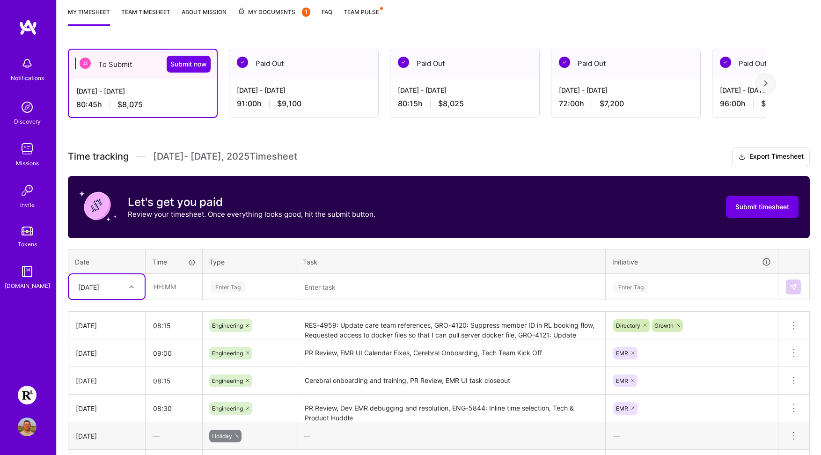
scroll to position [4, 0]
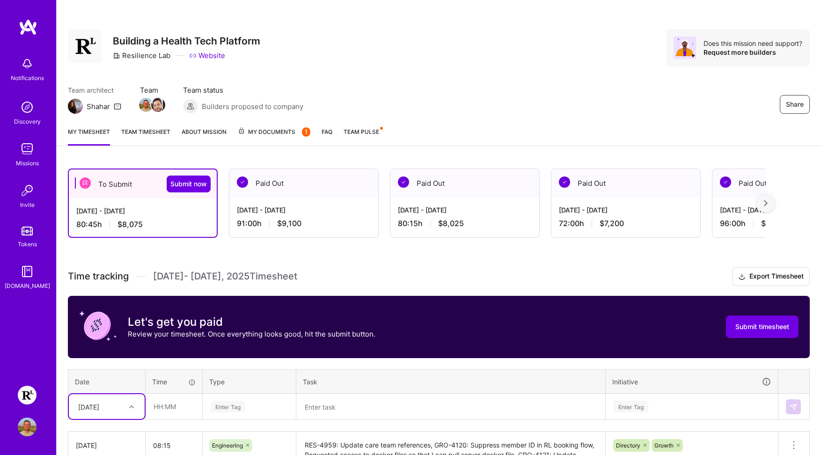
click at [133, 131] on link "Team timesheet" at bounding box center [145, 136] width 49 height 19
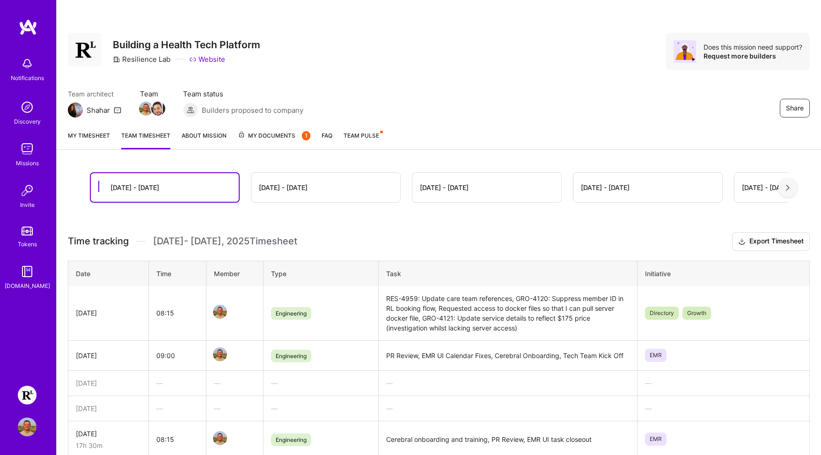
click at [310, 190] on div "[DATE] - [DATE]" at bounding box center [325, 188] width 149 height 30
click at [278, 188] on div "[DATE] - [DATE]" at bounding box center [283, 188] width 49 height 10
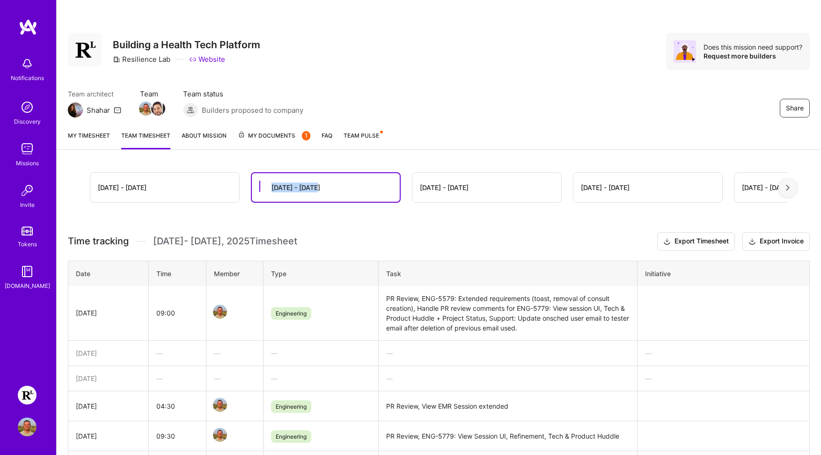
drag, startPoint x: 293, startPoint y: 185, endPoint x: 317, endPoint y: 188, distance: 23.5
click at [316, 187] on div "[DATE] - [DATE]" at bounding box center [326, 187] width 148 height 29
click at [152, 186] on div "[DATE] - [DATE]" at bounding box center [164, 188] width 149 height 30
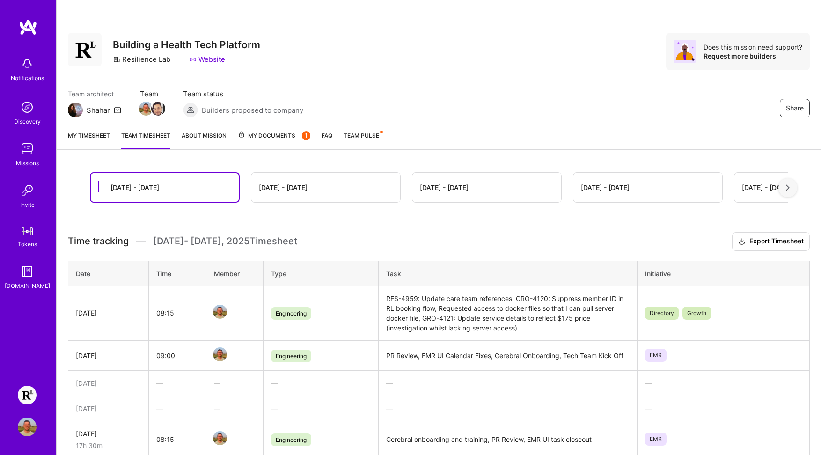
click at [91, 136] on link "My timesheet" at bounding box center [89, 140] width 42 height 19
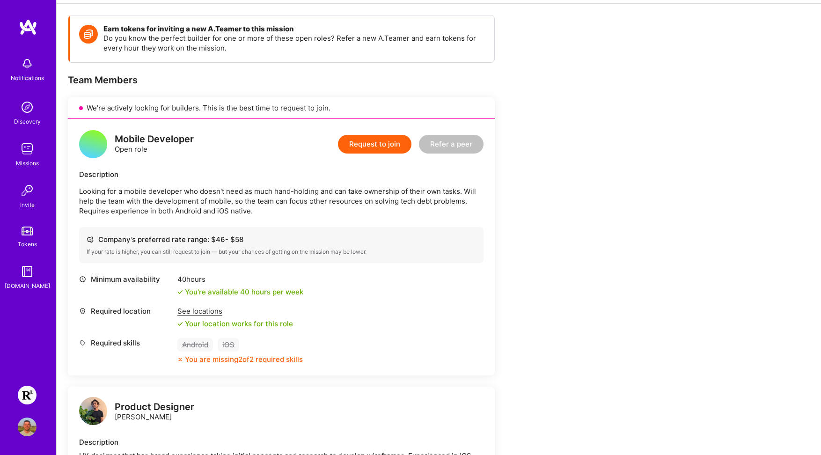
scroll to position [226, 0]
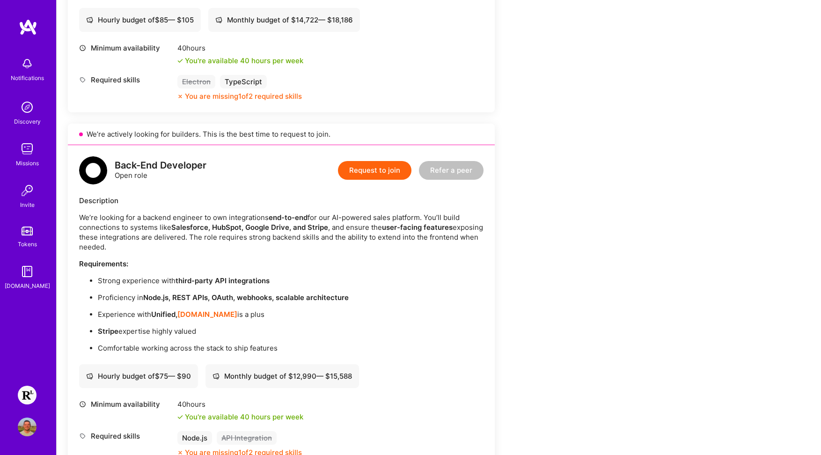
scroll to position [540, 0]
